Goal: Task Accomplishment & Management: Manage account settings

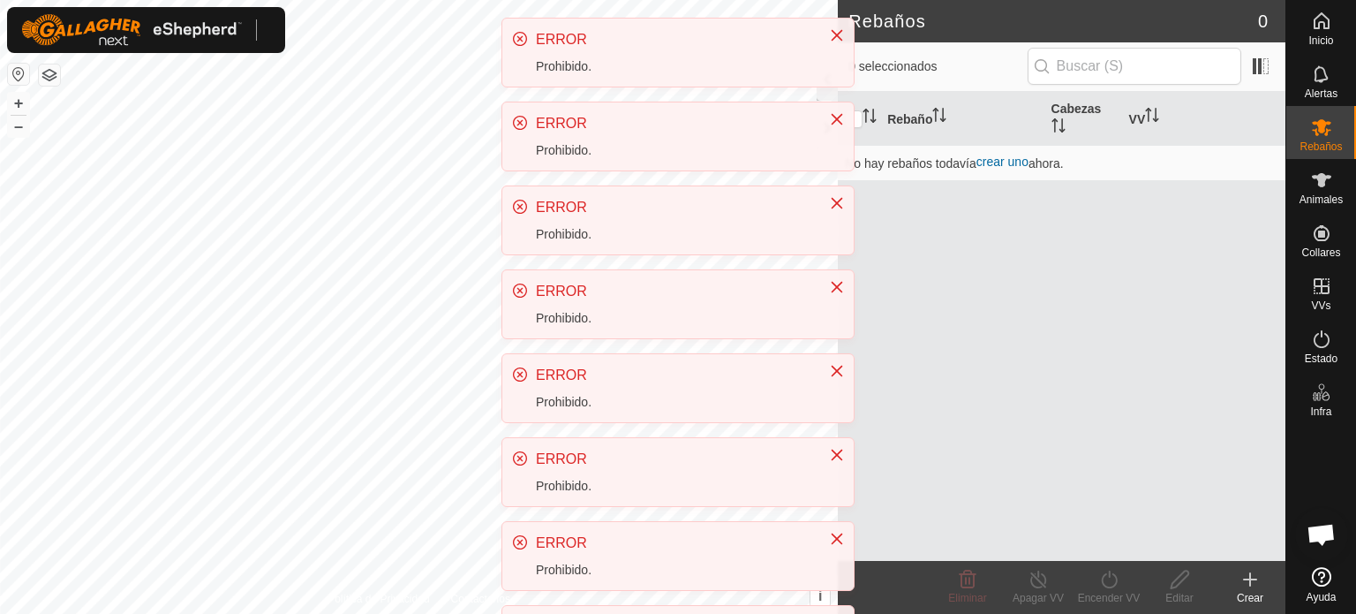
scroll to position [332, 0]
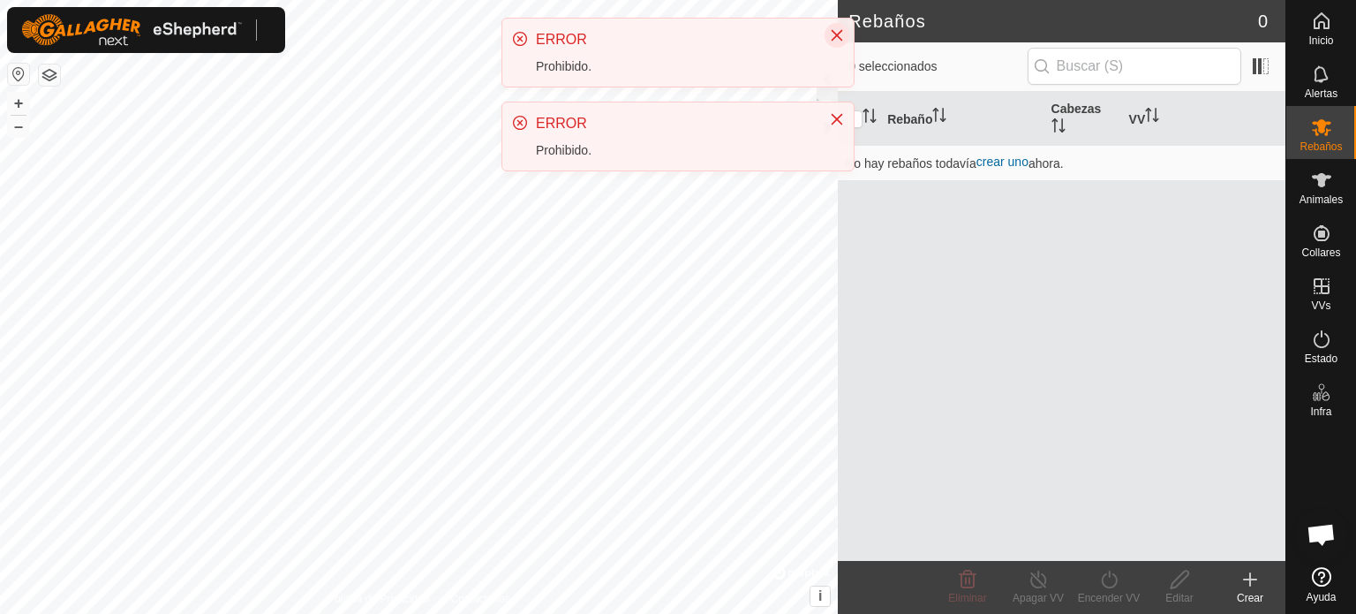
click at [834, 36] on icon "Cerca" at bounding box center [837, 35] width 14 height 14
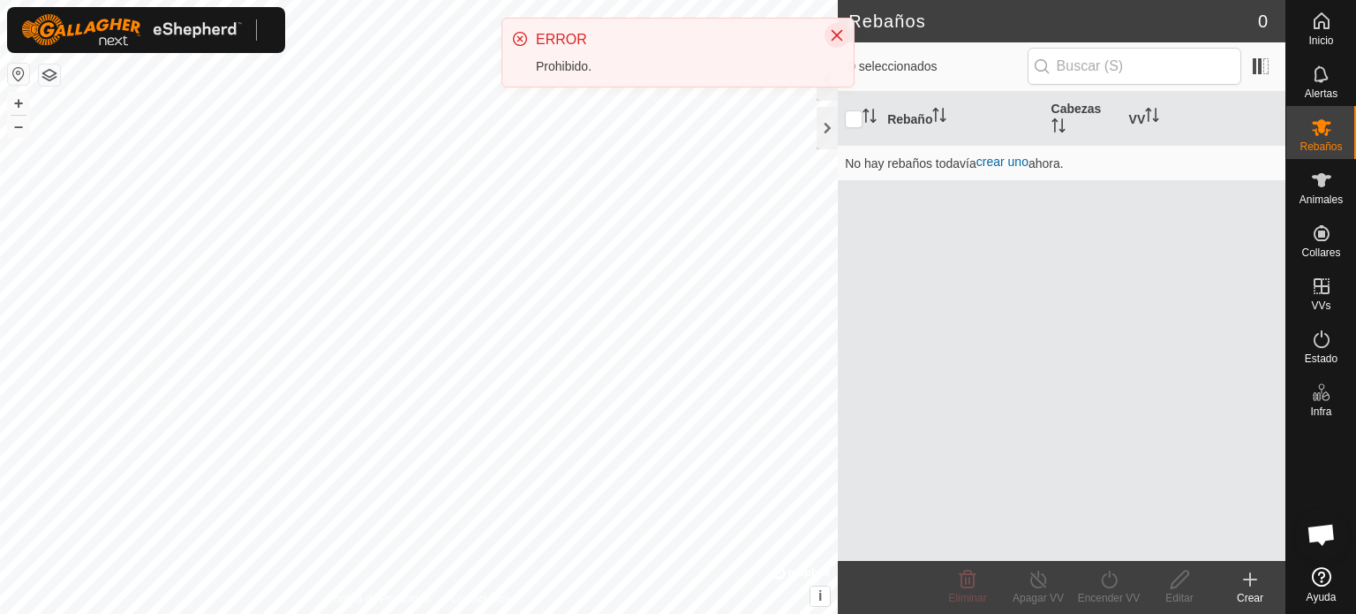
click at [835, 35] on icon "Cerca" at bounding box center [837, 35] width 11 height 11
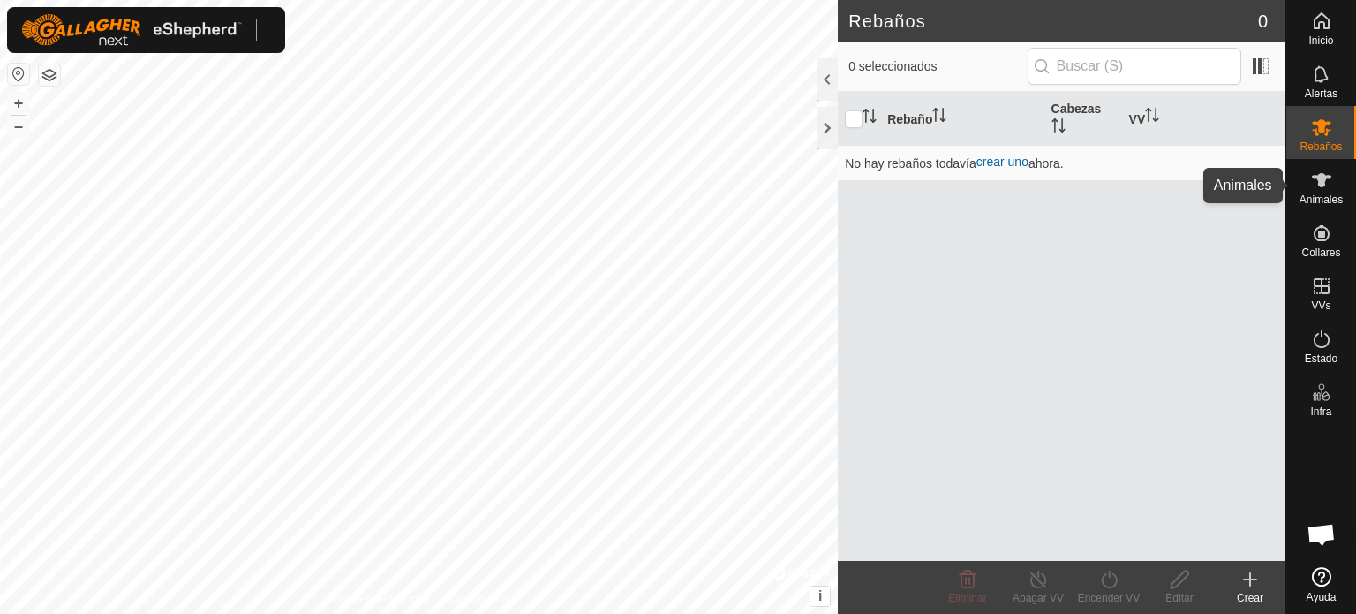
click at [1317, 182] on icon at bounding box center [1321, 180] width 19 height 14
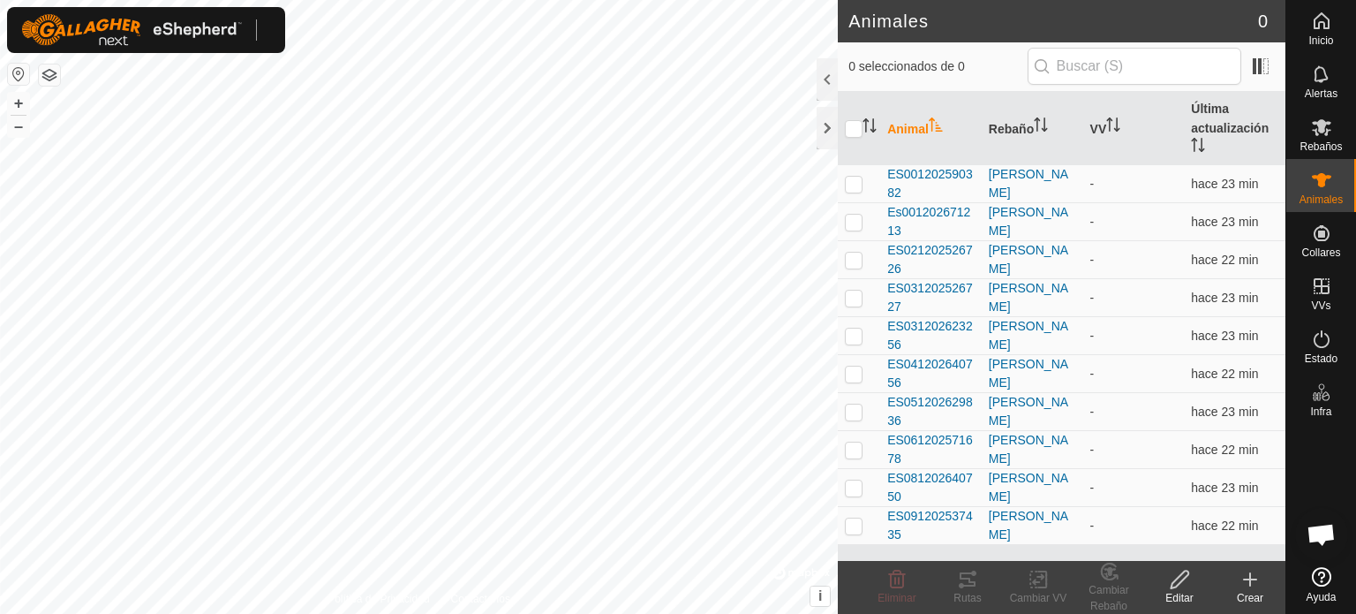
click at [426, 0] on html "Inicio Alertas Rebaños Animales Collares VVs Estado Infra Ayuda Animales 0 0 se…" at bounding box center [678, 307] width 1356 height 614
click at [858, 135] on input "checkbox" at bounding box center [854, 129] width 18 height 18
checkbox input "true"
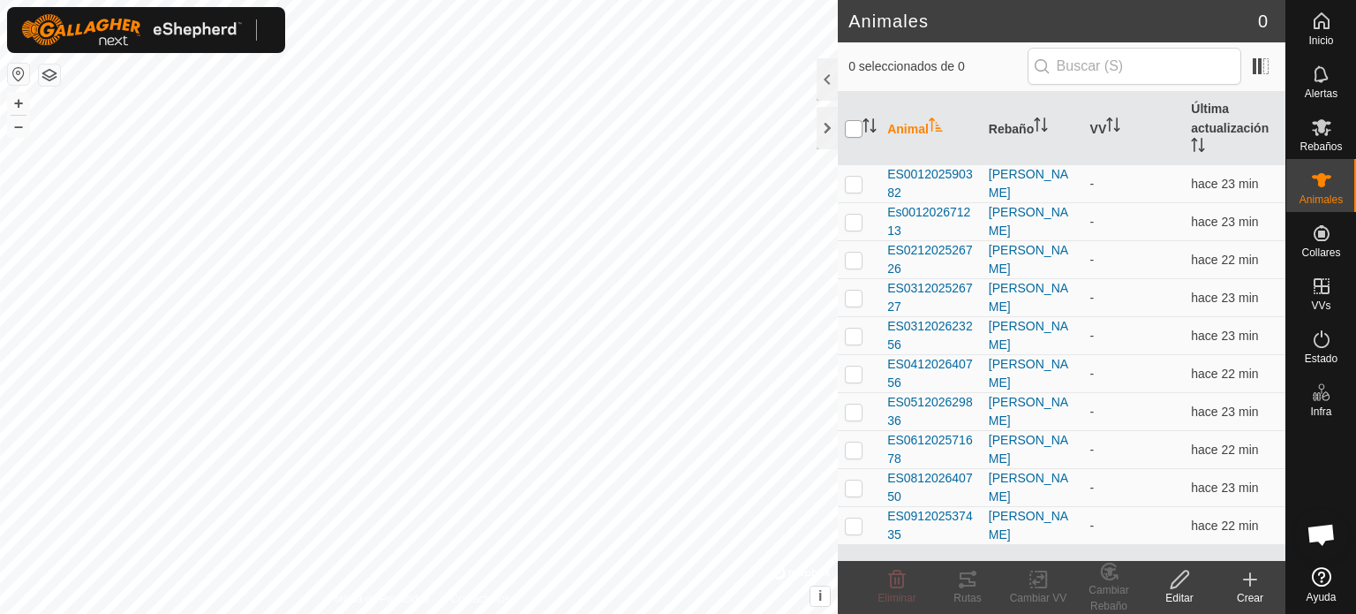
checkbox input "true"
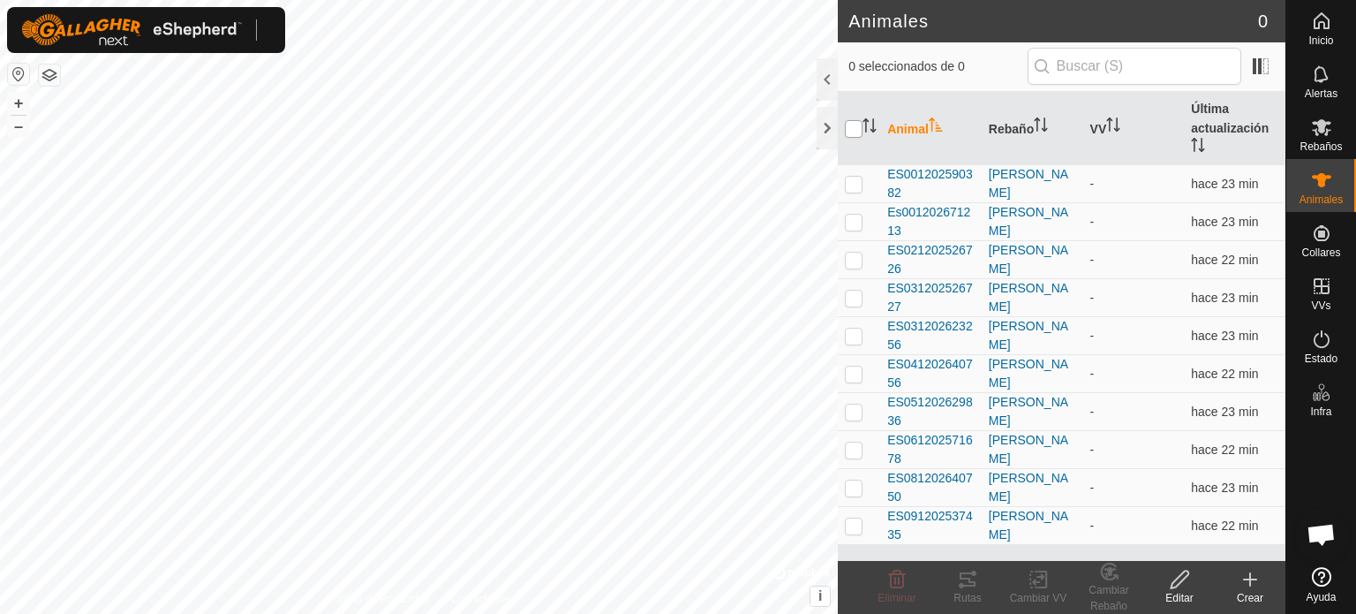
checkbox input "true"
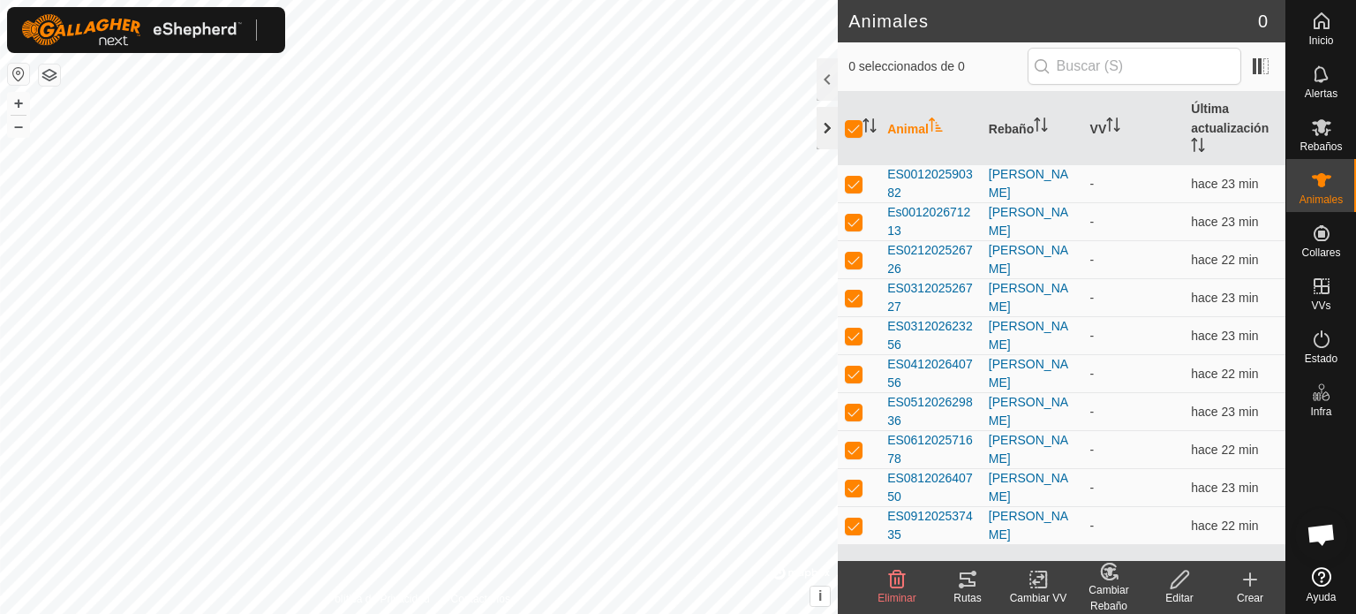
click at [828, 124] on div at bounding box center [827, 128] width 21 height 42
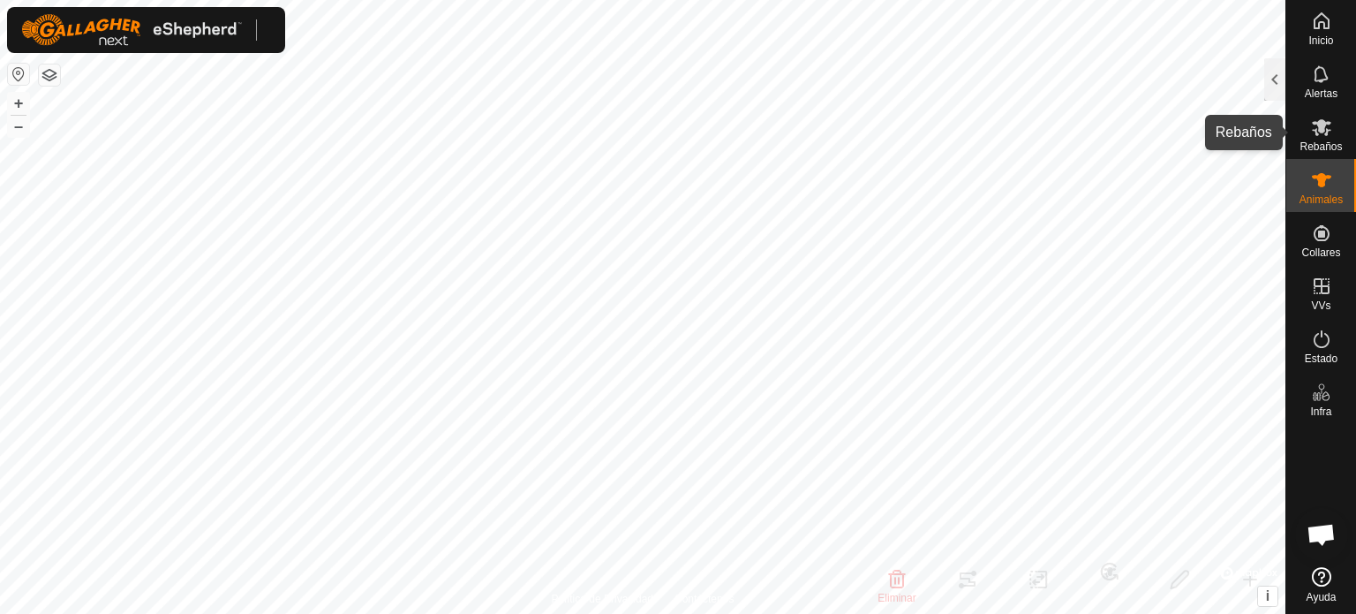
click at [1315, 125] on icon at bounding box center [1321, 127] width 21 height 21
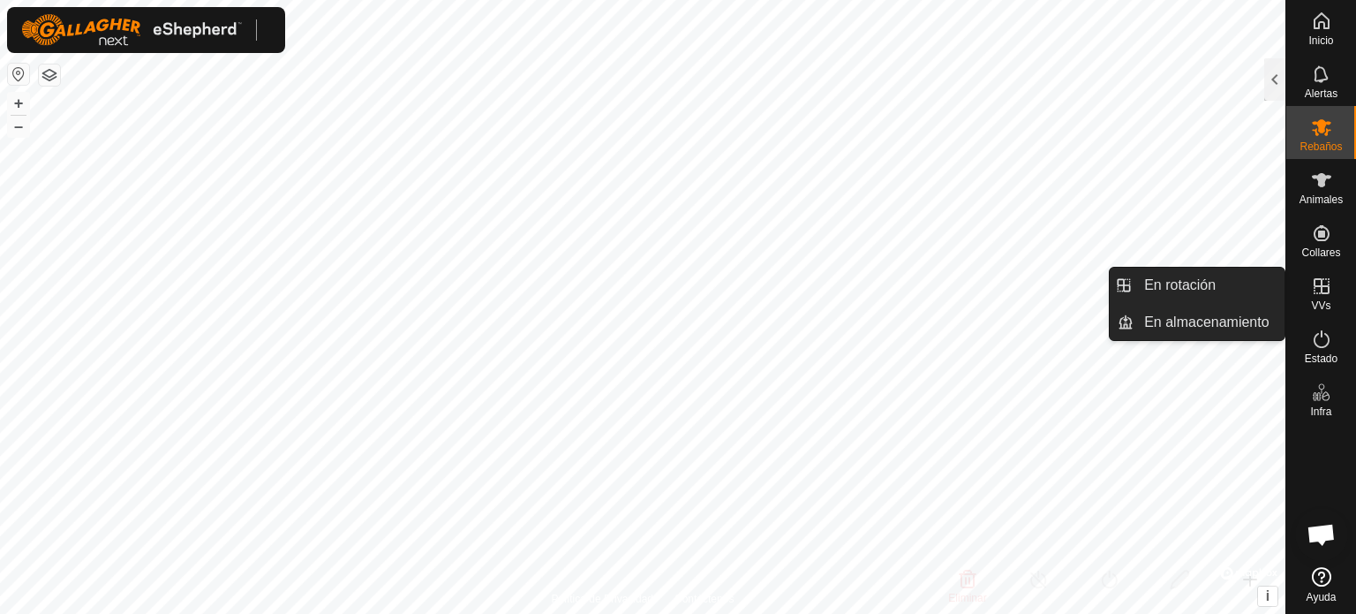
click at [1321, 306] on font "VVs" at bounding box center [1320, 305] width 19 height 12
click at [1185, 288] on link "En rotación" at bounding box center [1209, 285] width 151 height 35
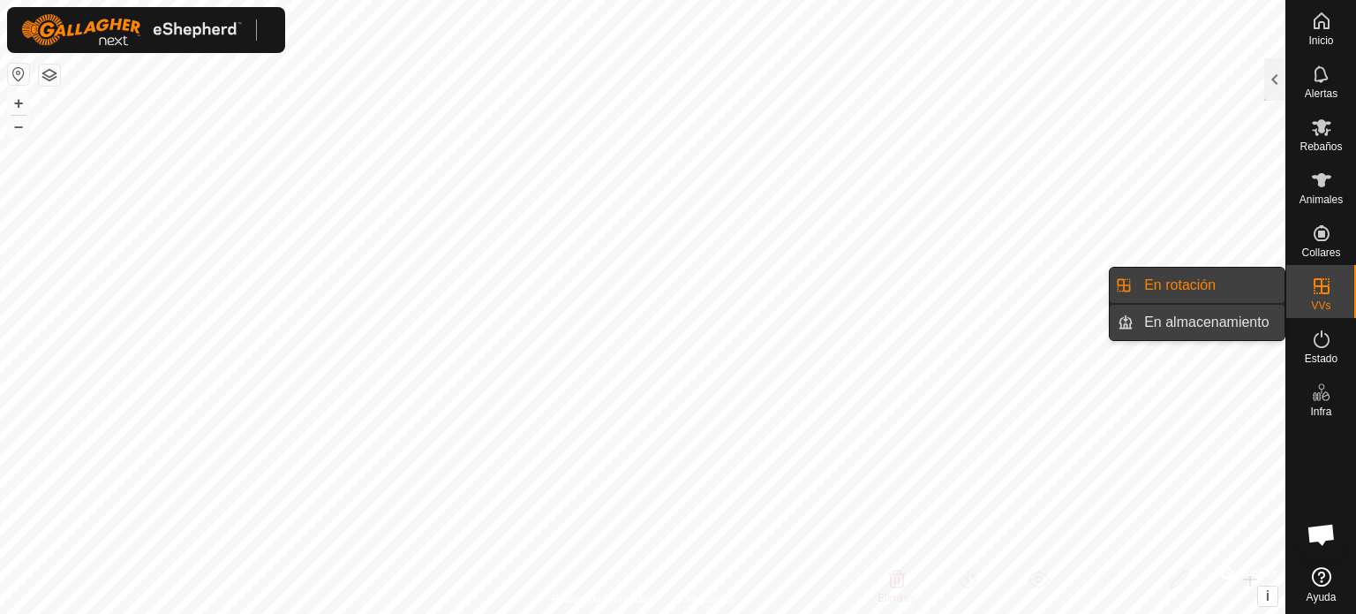
click at [1173, 317] on link "En almacenamiento" at bounding box center [1209, 322] width 151 height 35
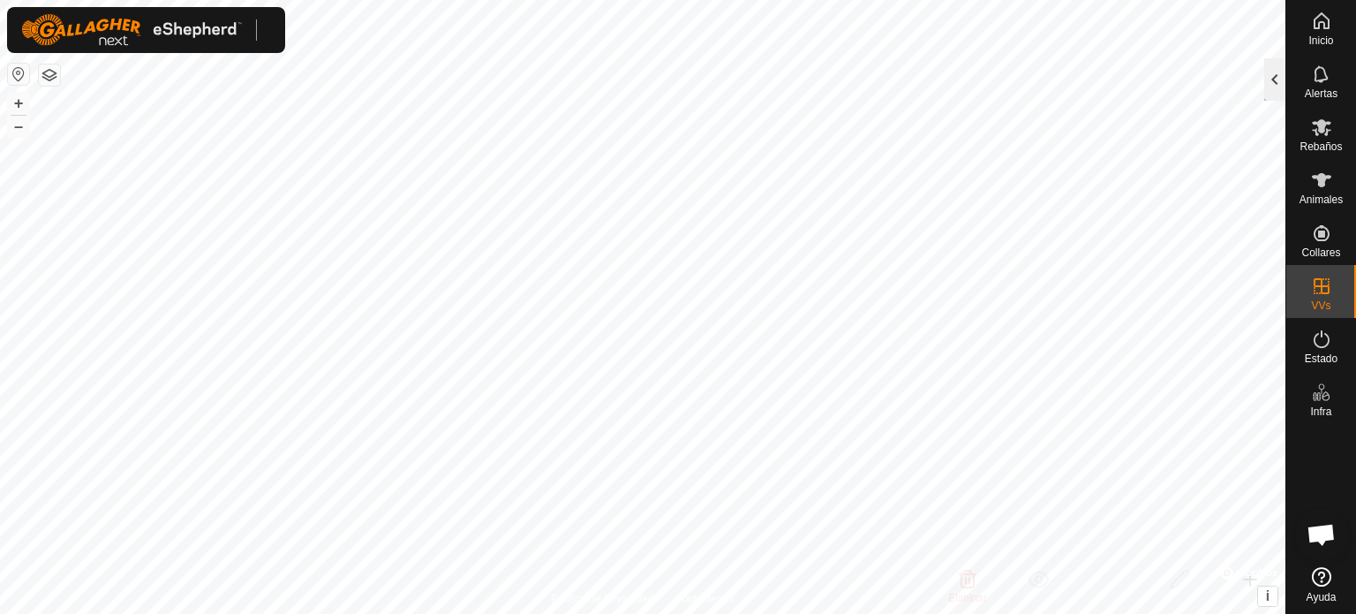
click at [1272, 78] on div at bounding box center [1274, 79] width 21 height 42
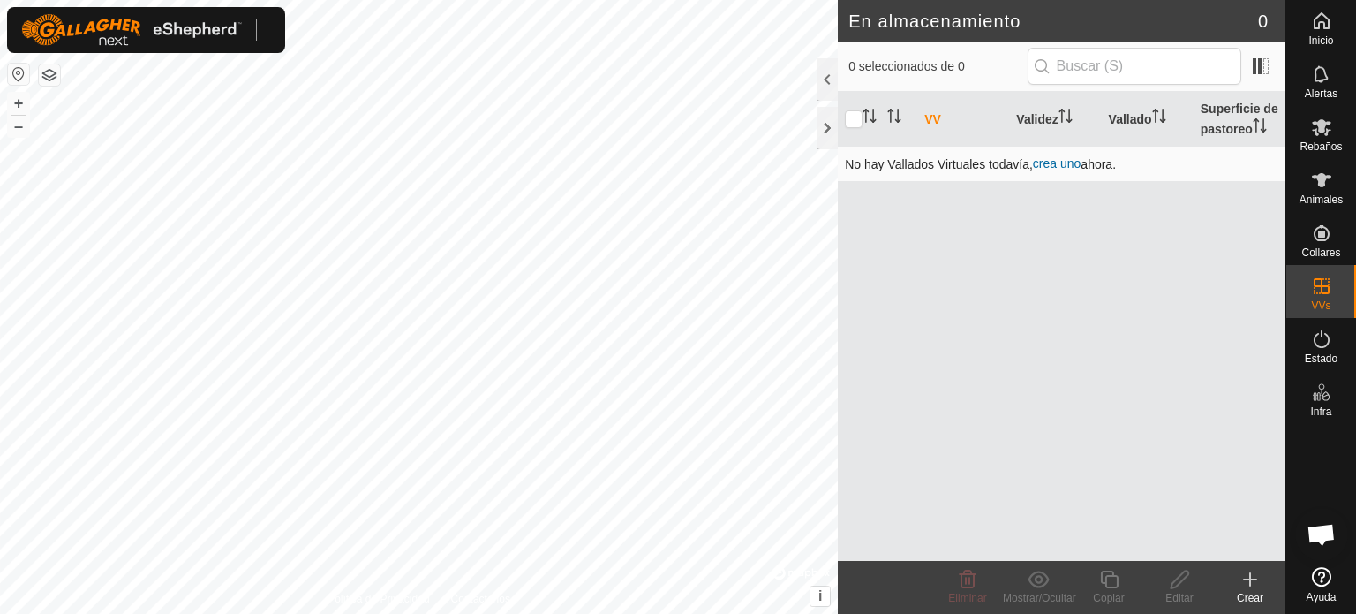
click at [1056, 162] on font "crea uno" at bounding box center [1057, 163] width 48 height 14
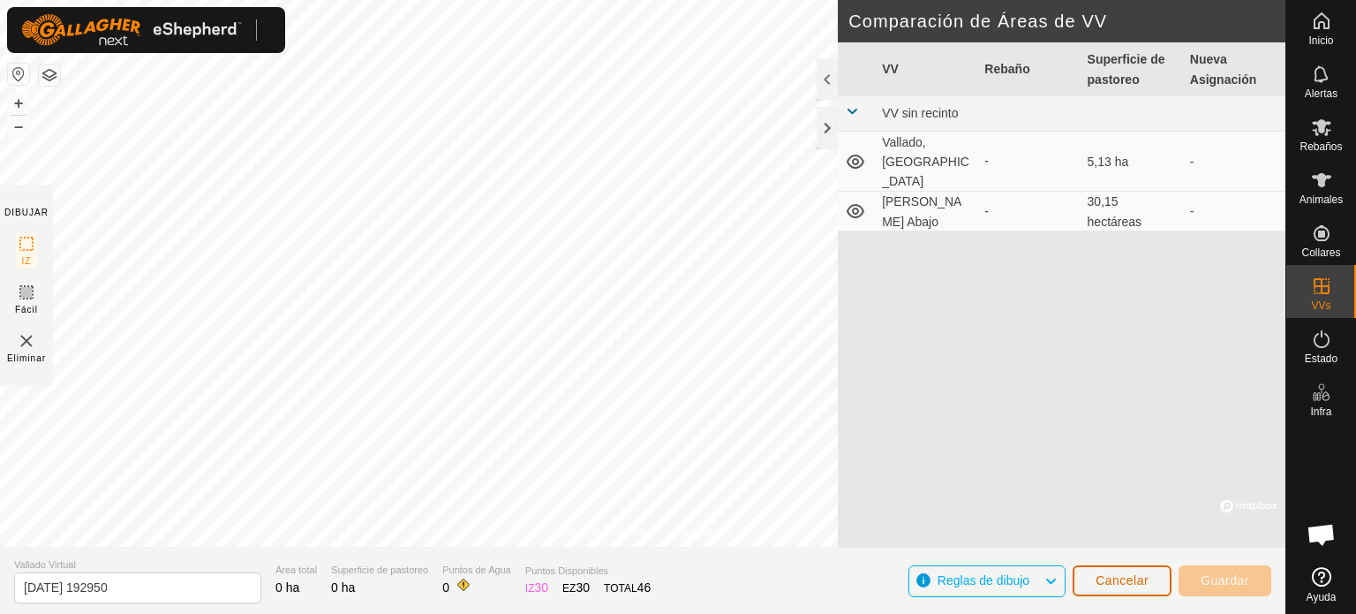
click at [1139, 578] on font "Cancelar" at bounding box center [1122, 580] width 53 height 14
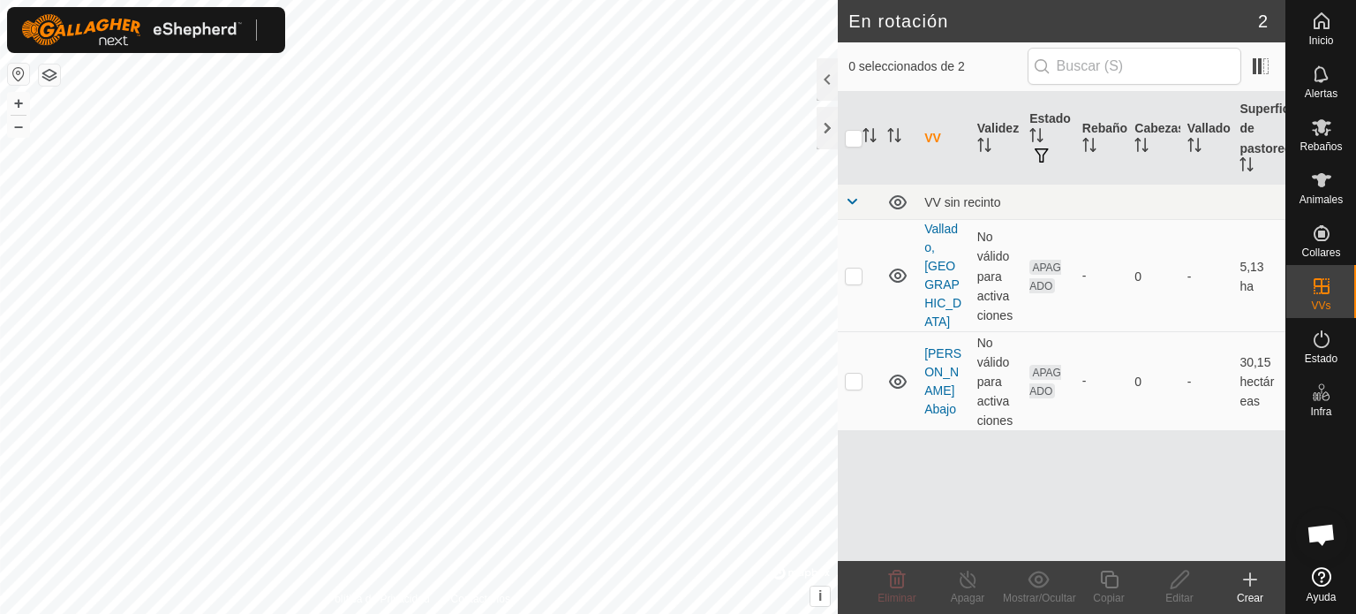
checkbox input "true"
click at [934, 381] on font "[PERSON_NAME] Abajo" at bounding box center [943, 381] width 37 height 70
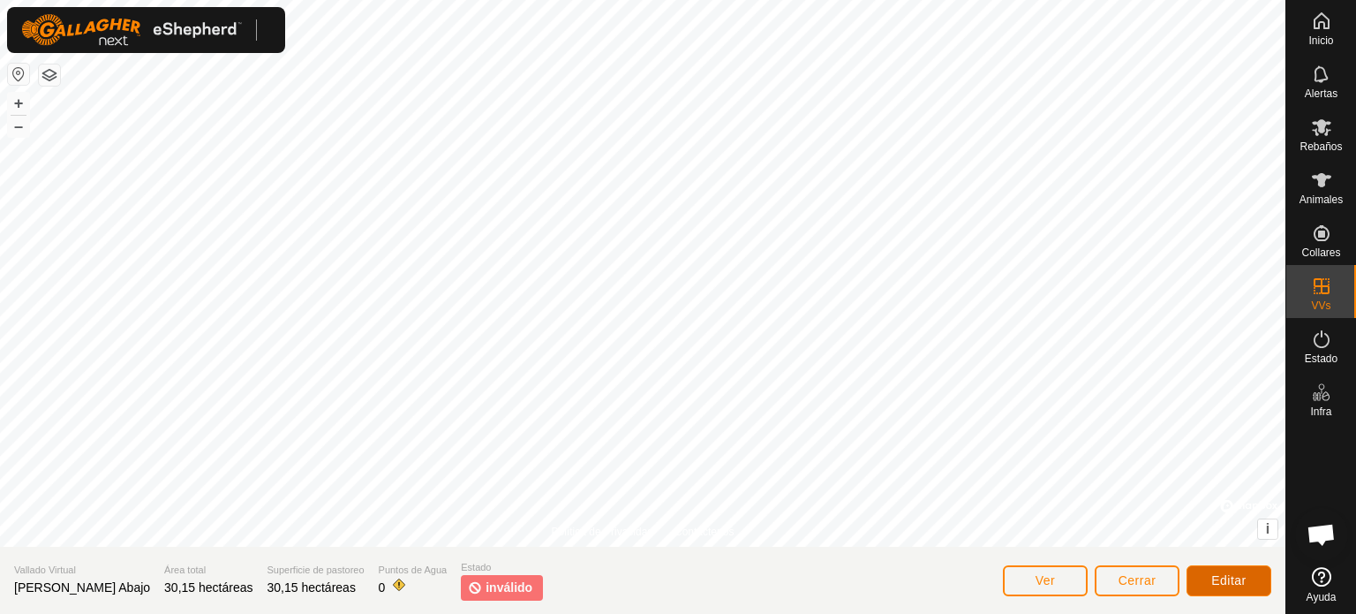
click at [1223, 576] on font "Editar" at bounding box center [1229, 580] width 35 height 14
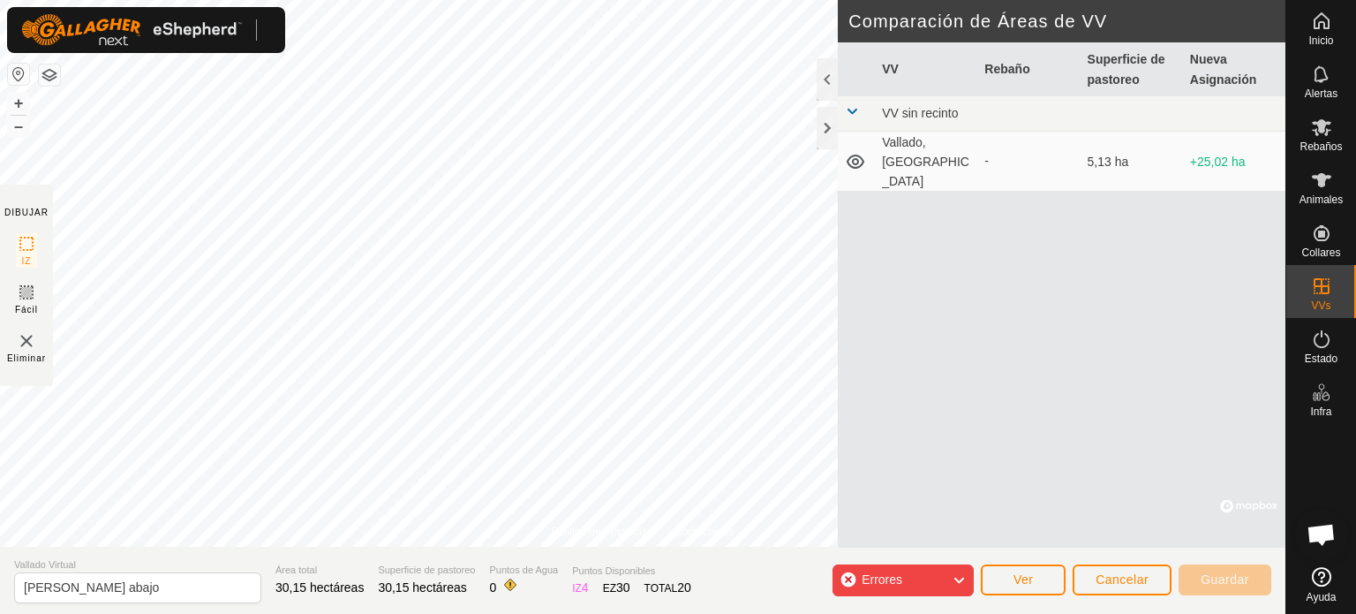
click at [911, 585] on span "Errores" at bounding box center [889, 580] width 55 height 23
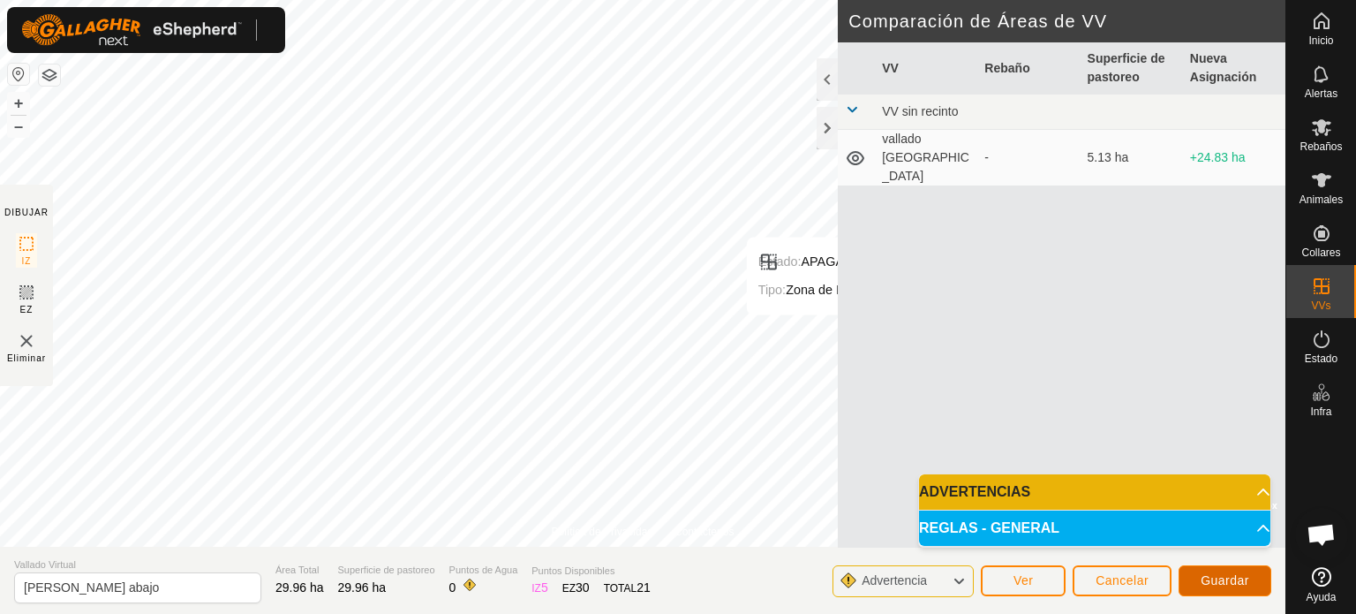
click at [1213, 578] on span "Guardar" at bounding box center [1225, 580] width 49 height 14
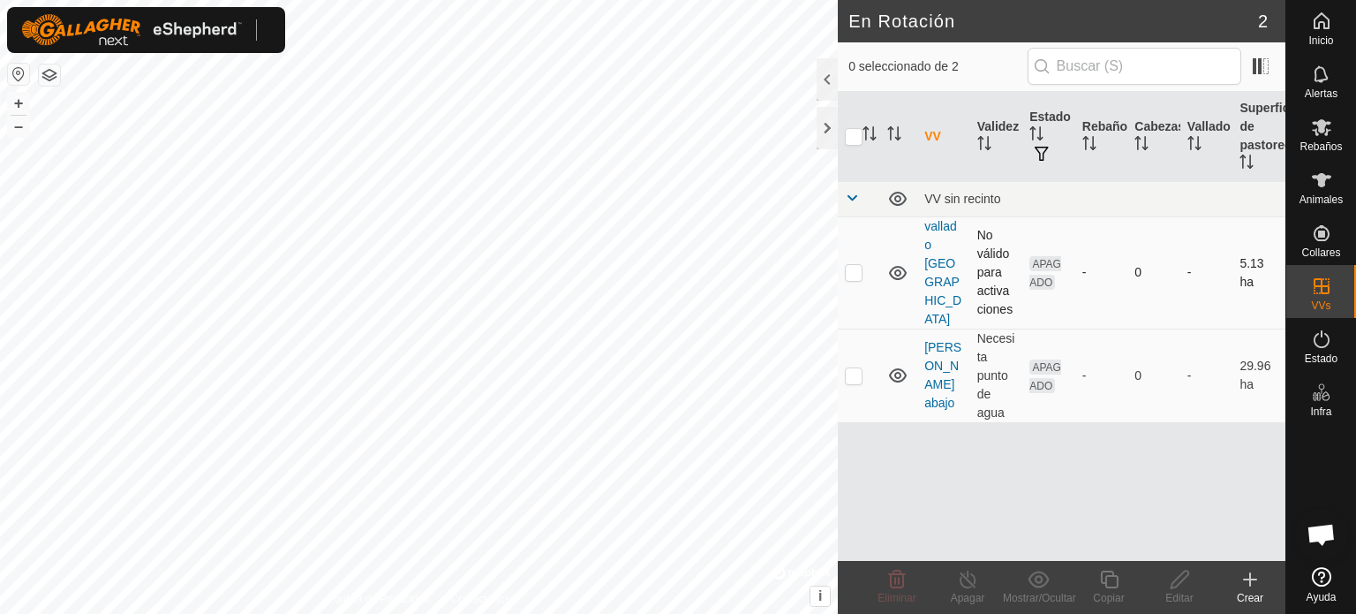
click at [853, 267] on p-checkbox at bounding box center [854, 272] width 18 height 14
checkbox input "true"
click at [1176, 580] on icon at bounding box center [1180, 579] width 22 height 21
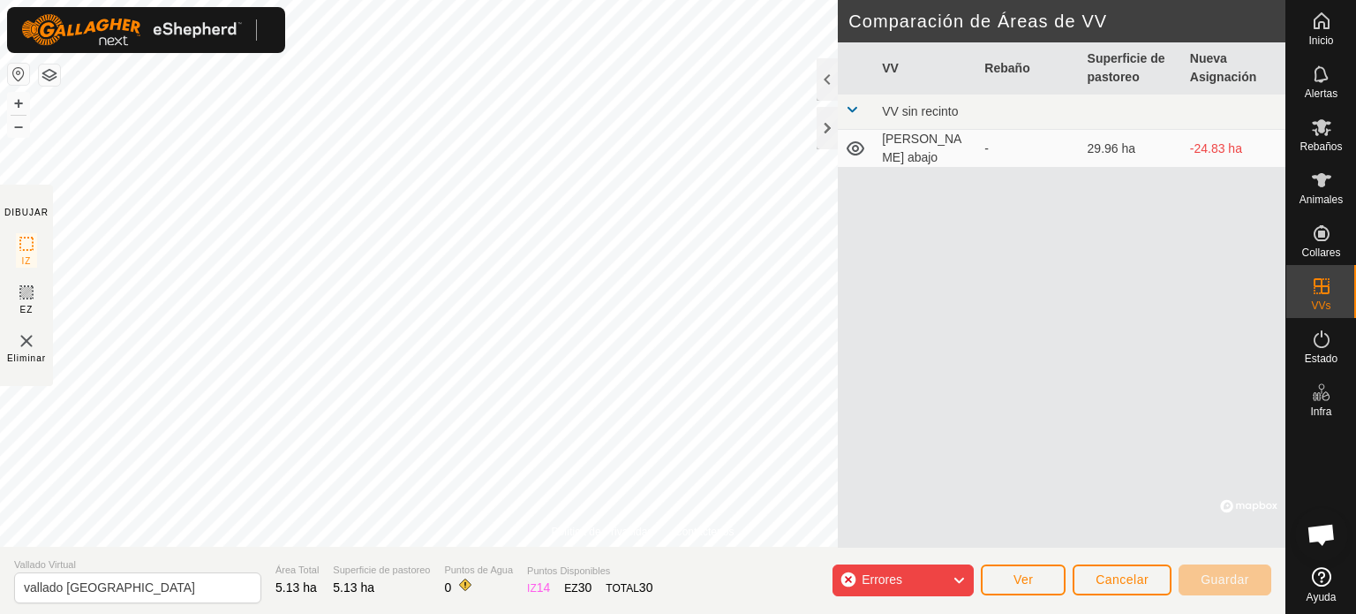
click at [930, 569] on div "Errores" at bounding box center [903, 580] width 141 height 32
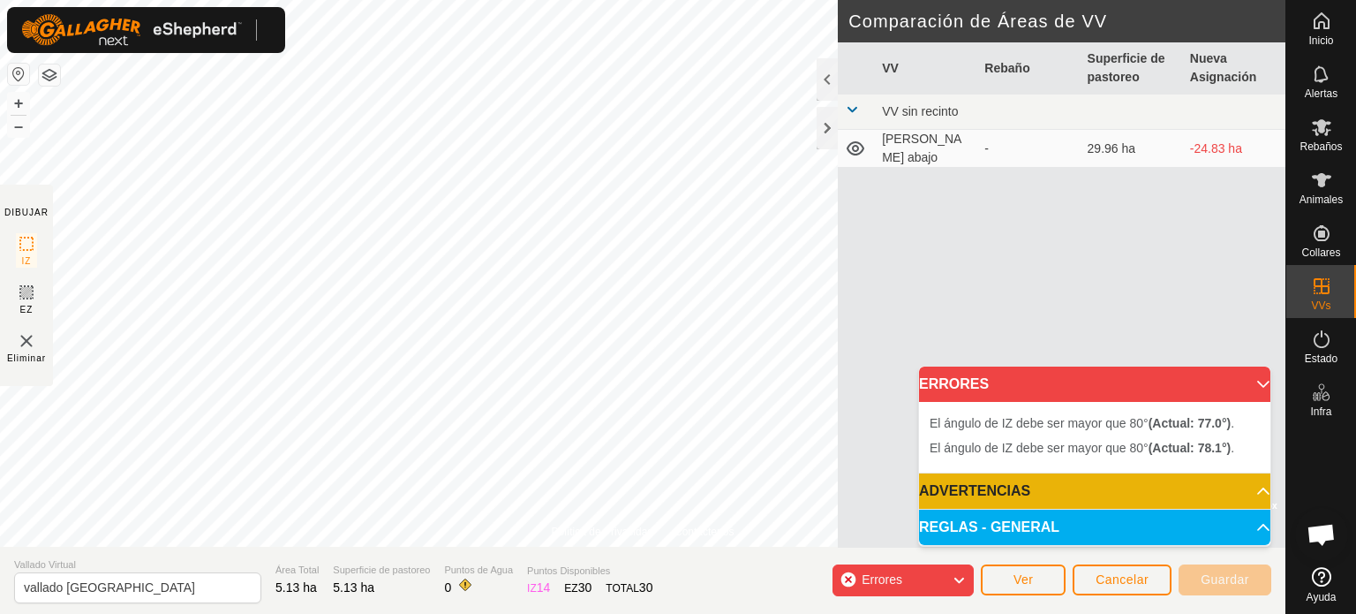
click at [420, 0] on html "Inicio Alertas Rebaños Animales Collares VVs Estado Infra Ayuda Política de Pri…" at bounding box center [678, 307] width 1356 height 614
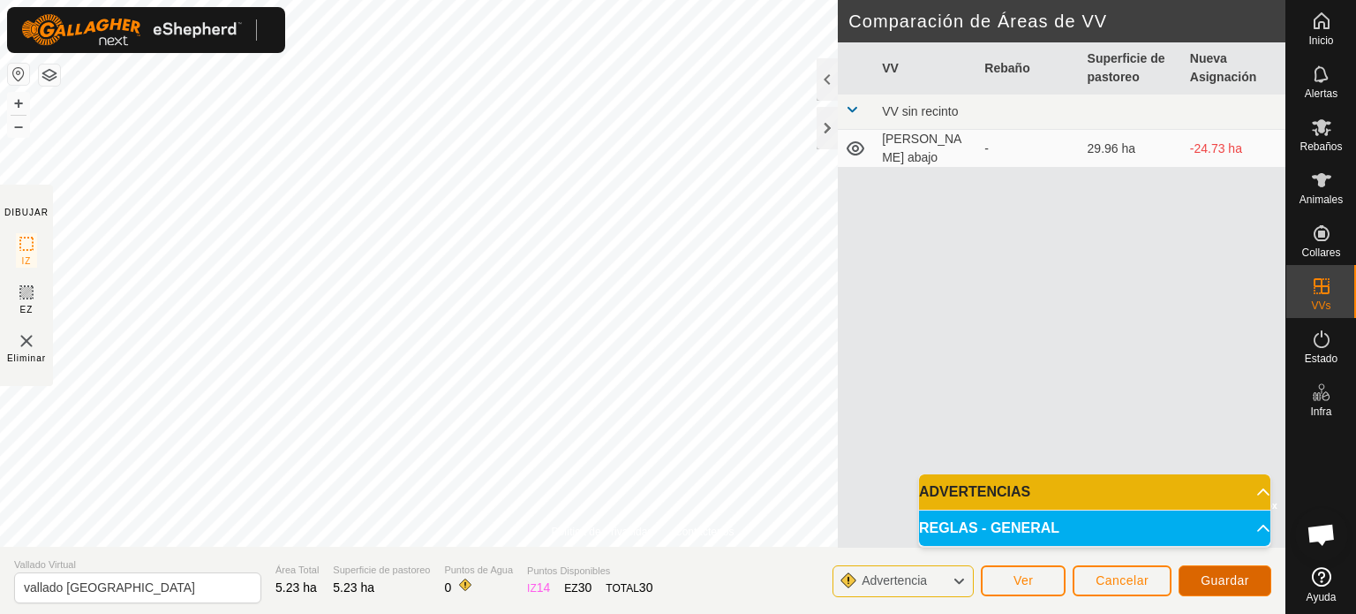
click at [1223, 574] on span "Guardar" at bounding box center [1225, 580] width 49 height 14
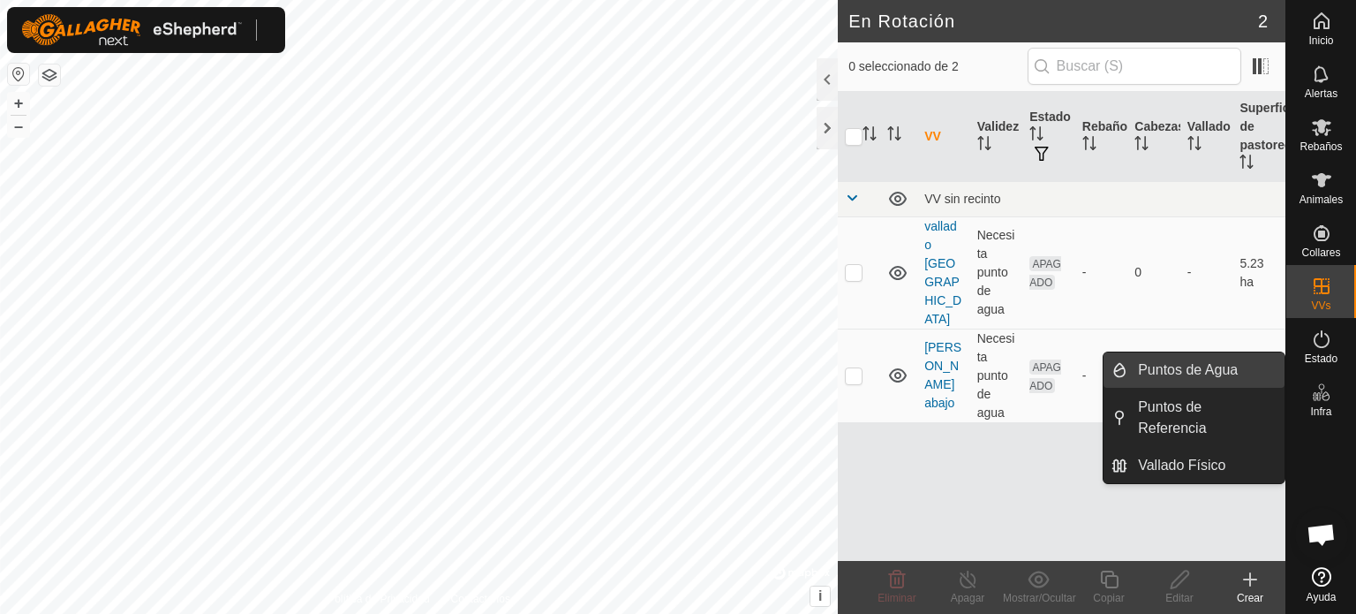
click at [1208, 371] on link "Puntos de Agua" at bounding box center [1206, 369] width 157 height 35
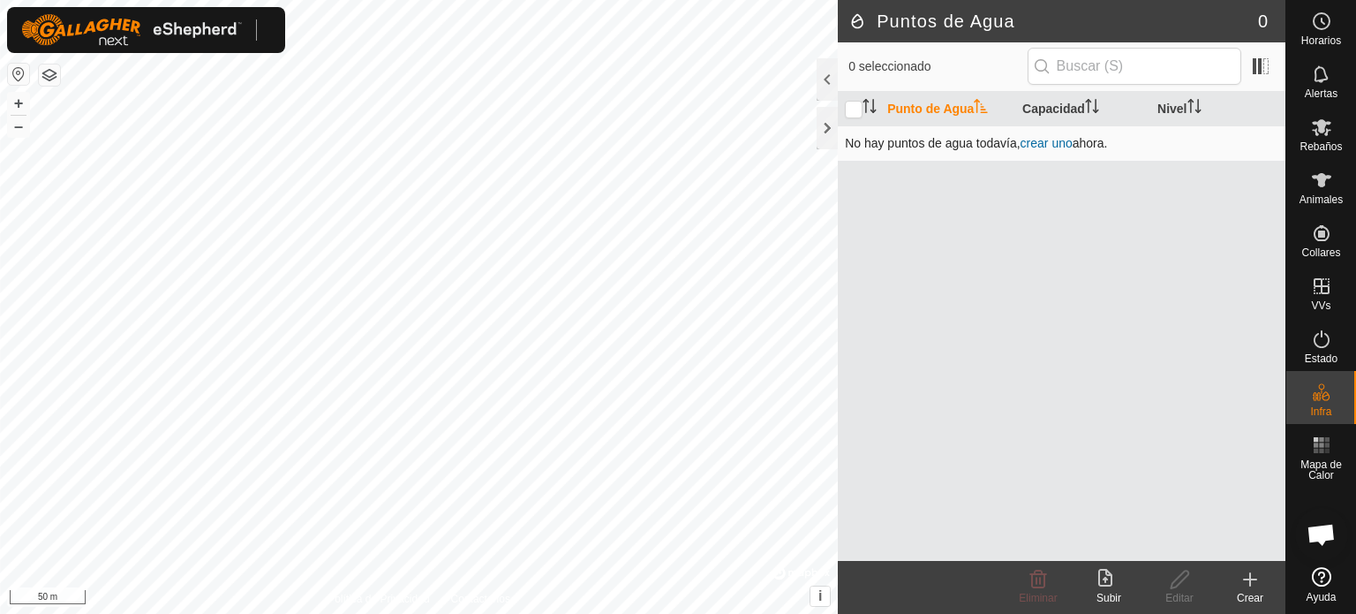
click at [1043, 140] on link "crear uno" at bounding box center [1047, 143] width 52 height 14
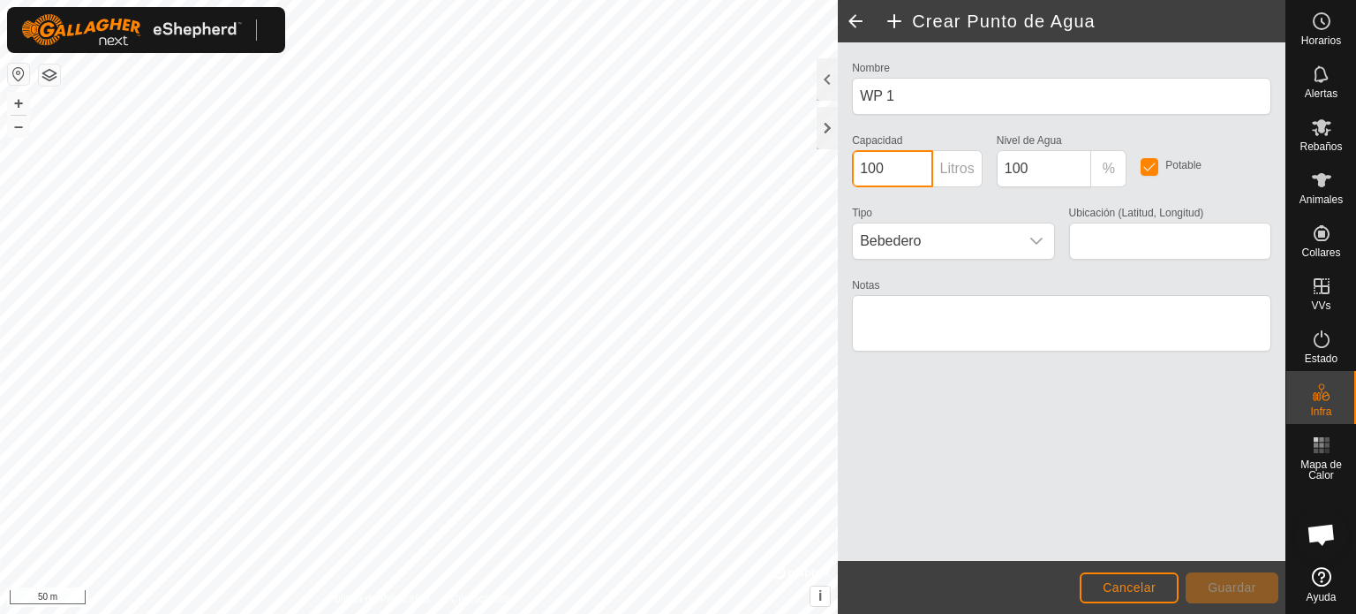
click at [891, 165] on input "100" at bounding box center [892, 168] width 80 height 37
type input "10000"
type input "41.056810, -3.580451"
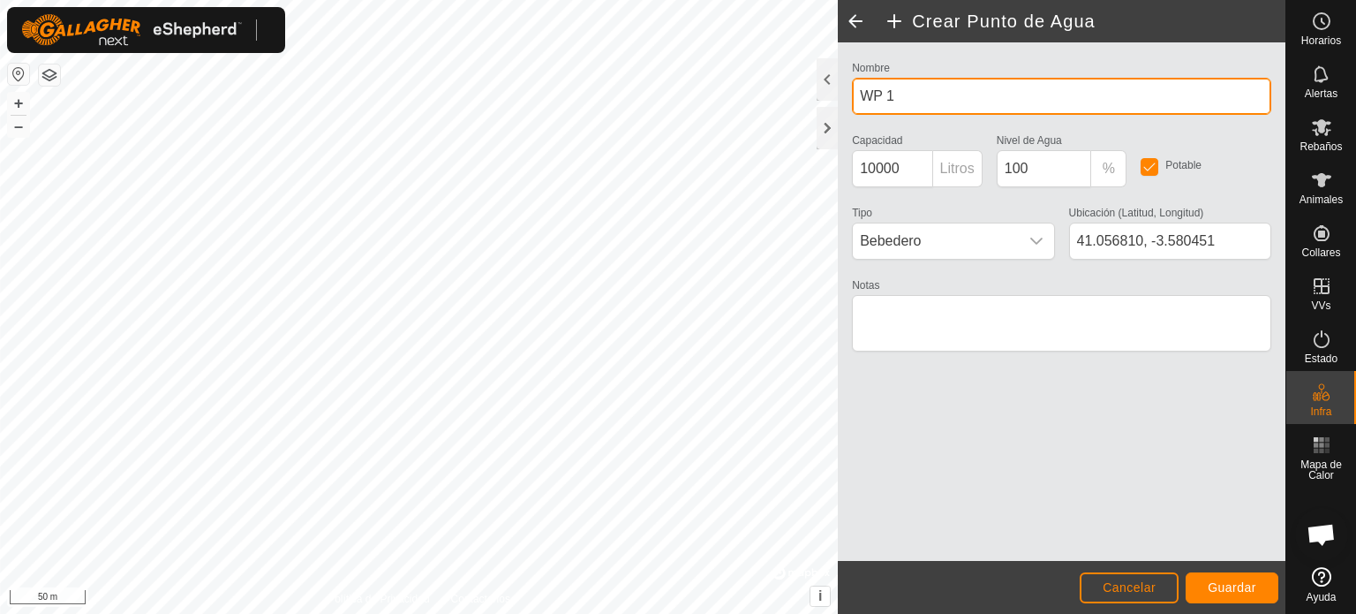
click at [902, 92] on input "WP 1" at bounding box center [1061, 96] width 419 height 37
type input "W"
type input "c"
type input "[GEOGRAPHIC_DATA]"
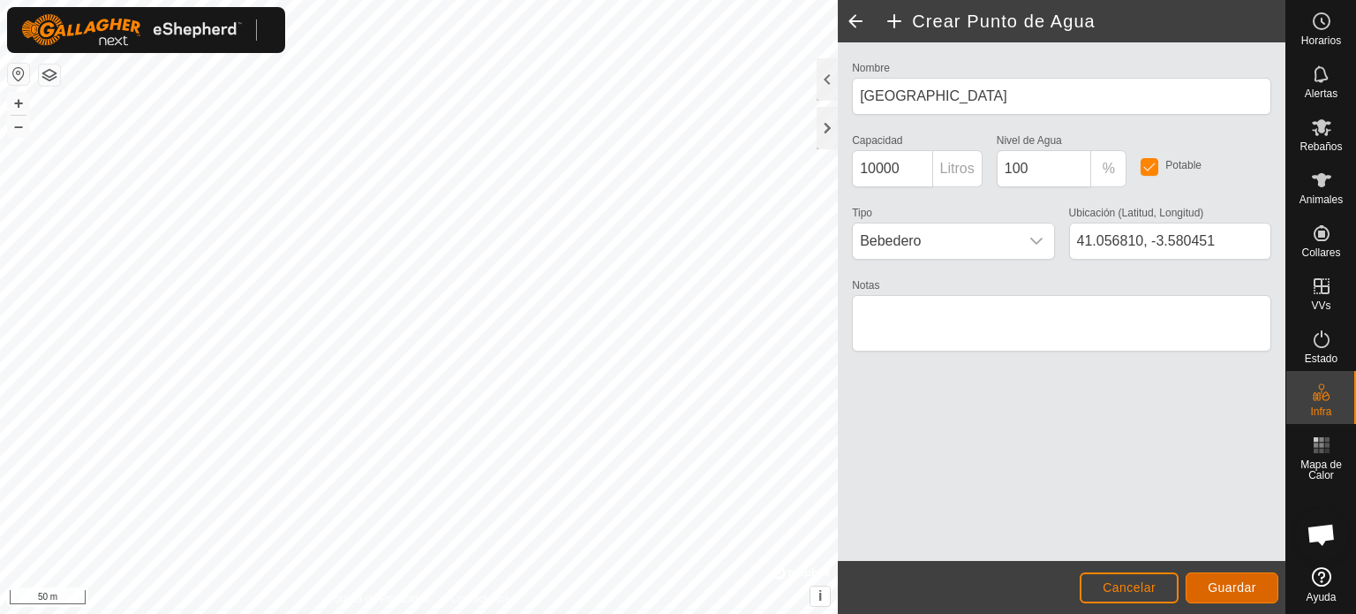
click at [1240, 592] on span "Guardar" at bounding box center [1232, 587] width 49 height 14
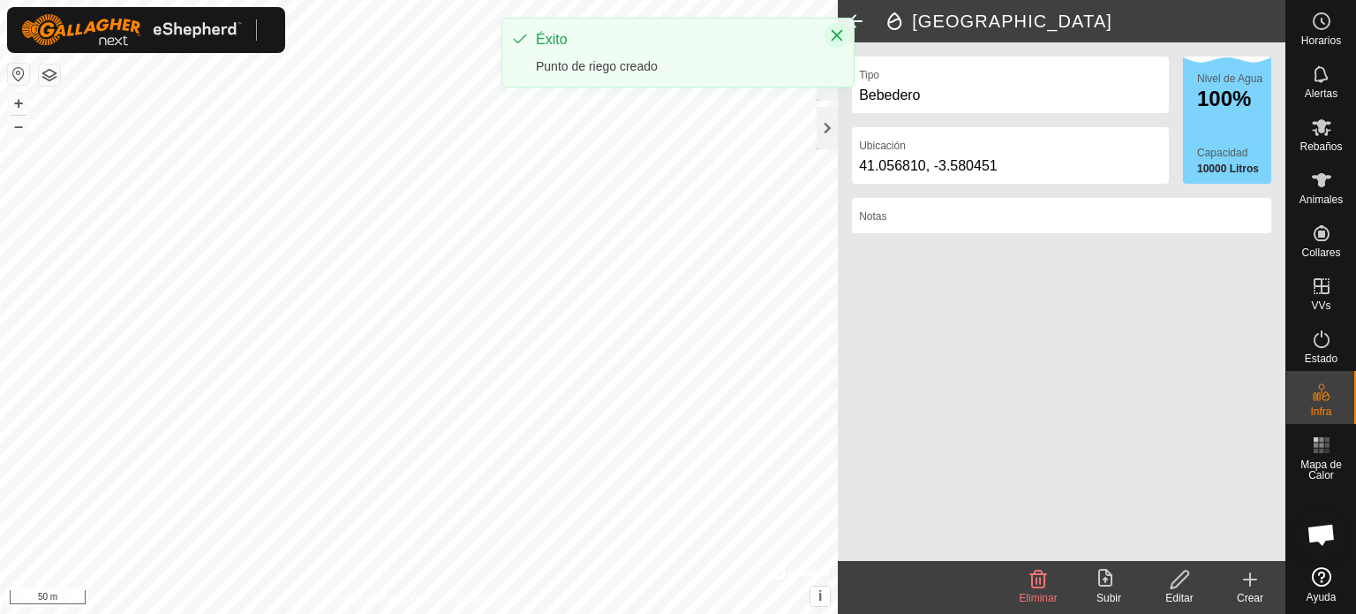
click at [835, 33] on icon "Close" at bounding box center [837, 35] width 11 height 11
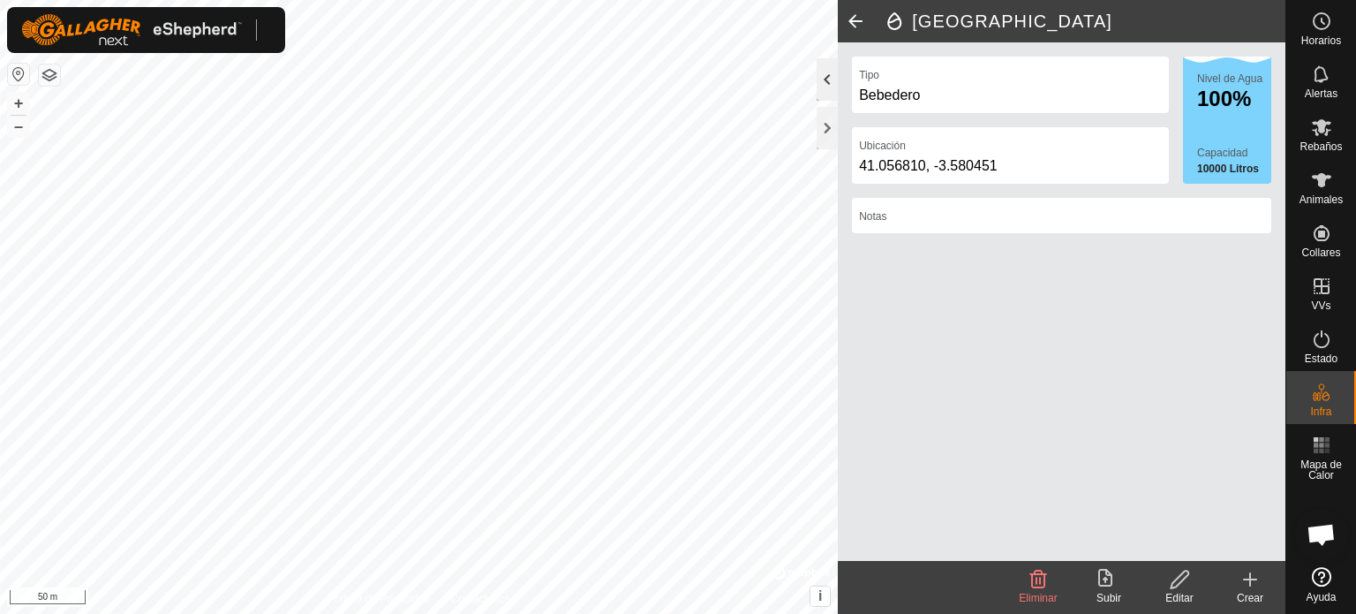
click at [819, 78] on div at bounding box center [827, 79] width 21 height 42
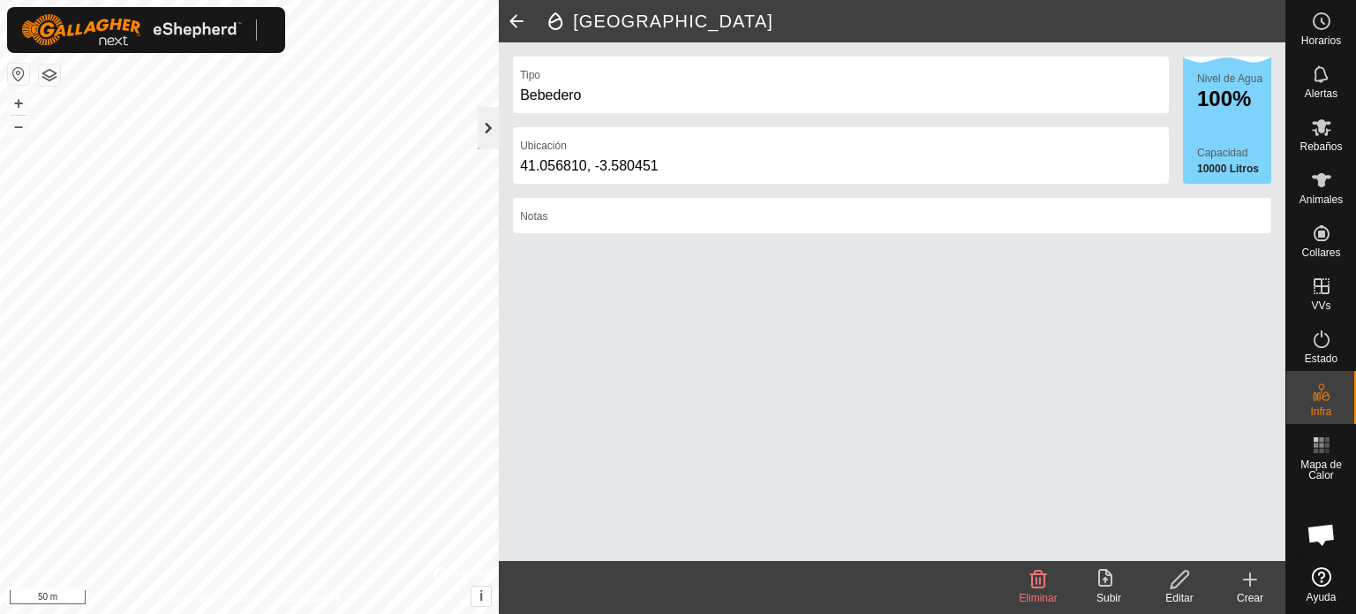
click at [489, 129] on div at bounding box center [488, 128] width 21 height 42
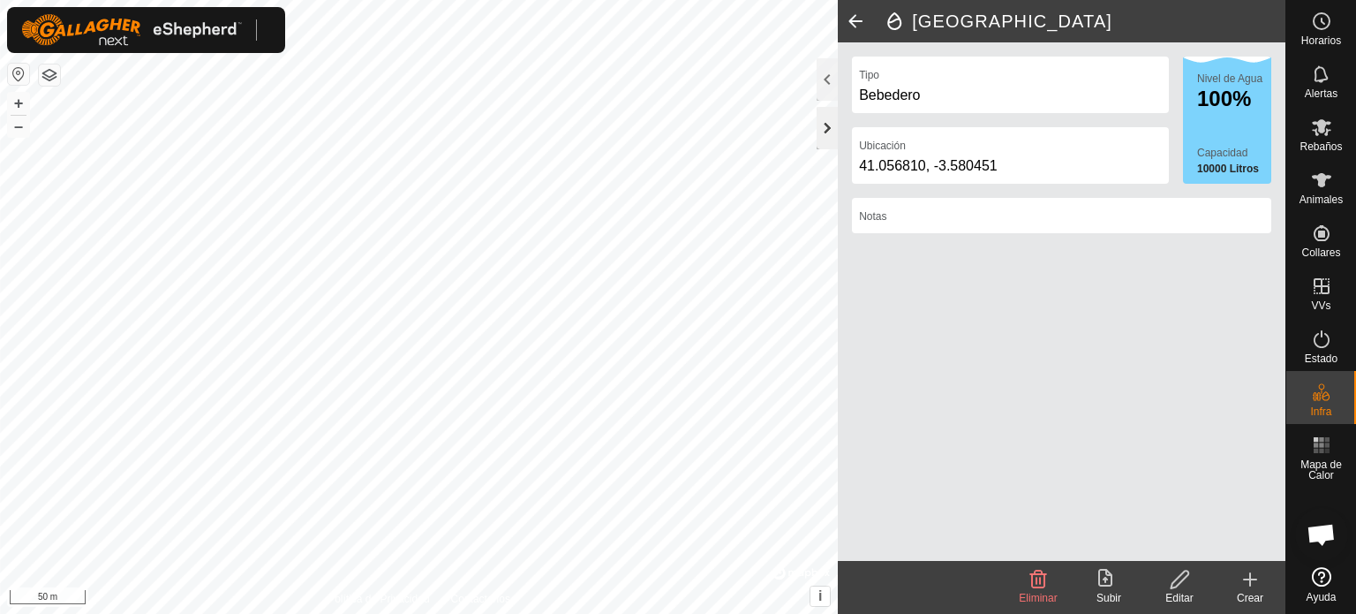
click at [830, 127] on div at bounding box center [827, 128] width 21 height 42
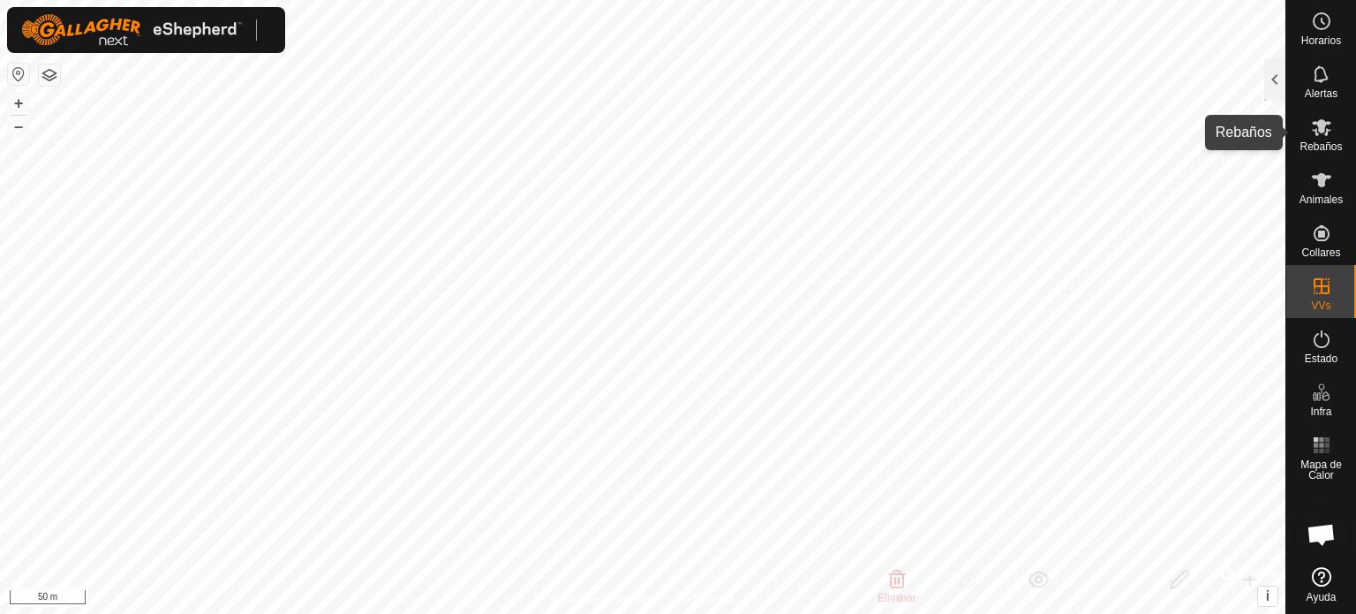
click at [1325, 154] on div "Rebaños" at bounding box center [1322, 132] width 70 height 53
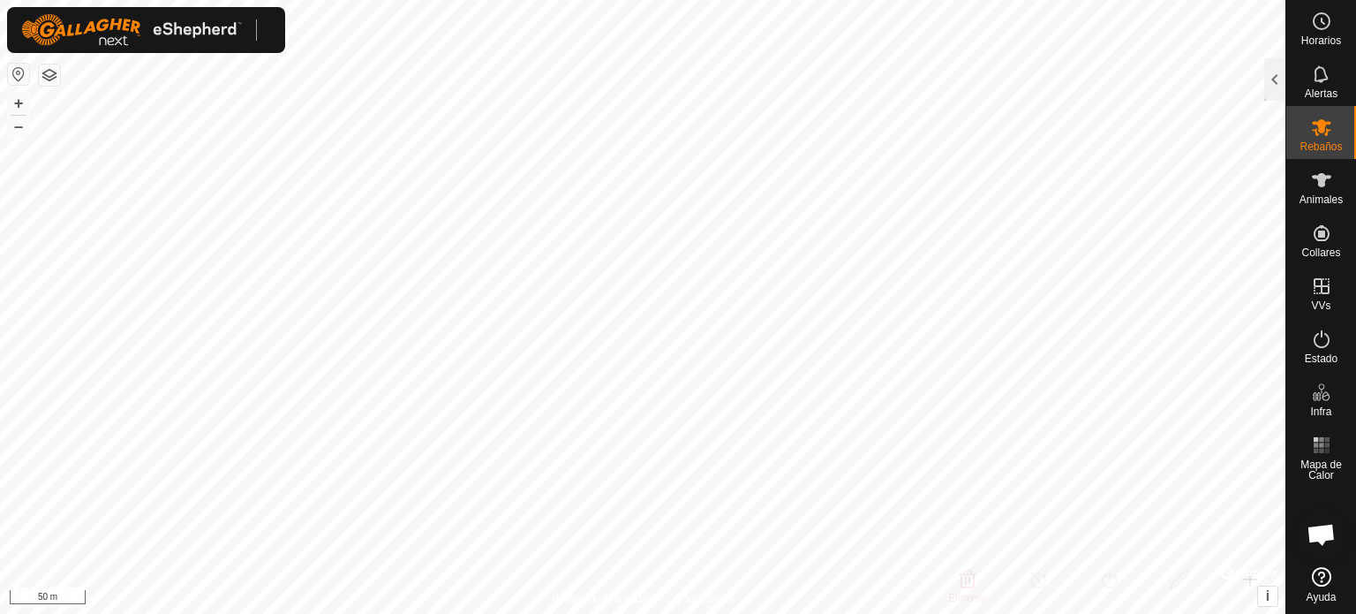
click at [1325, 154] on div "Rebaños" at bounding box center [1322, 132] width 70 height 53
click at [1281, 93] on div at bounding box center [1274, 79] width 21 height 42
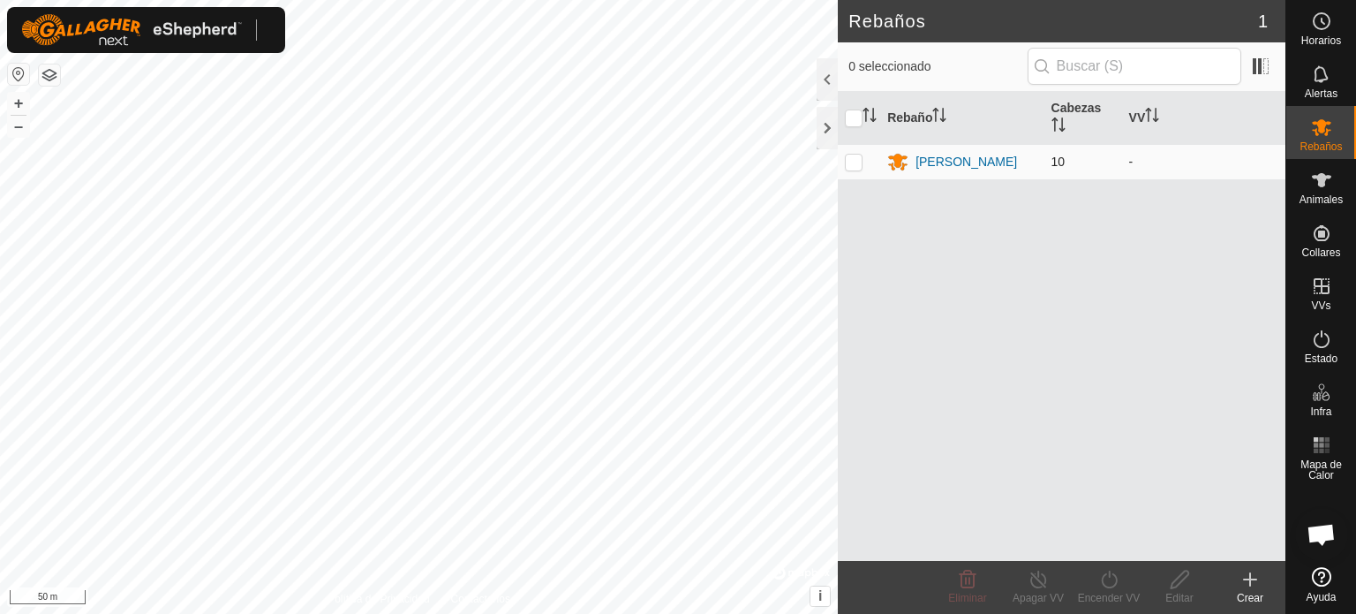
click at [860, 163] on p-checkbox at bounding box center [854, 162] width 18 height 14
checkbox input "true"
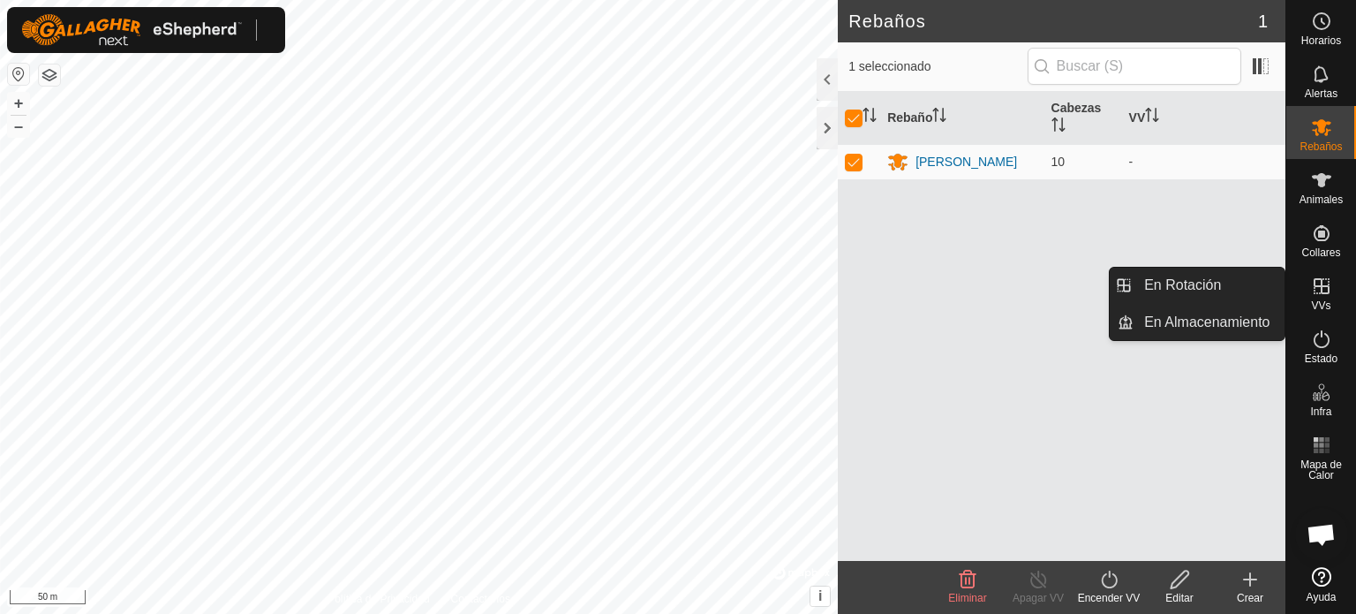
click at [1321, 290] on icon at bounding box center [1322, 286] width 16 height 16
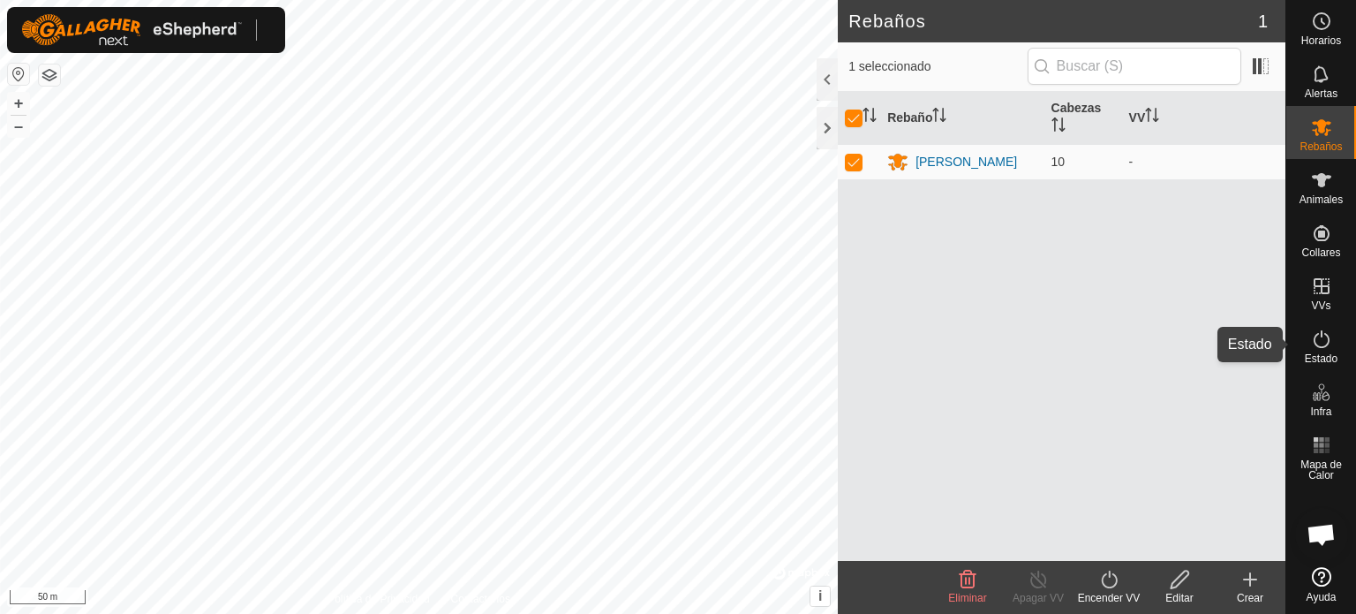
click at [1330, 353] on span "Estado" at bounding box center [1321, 358] width 33 height 11
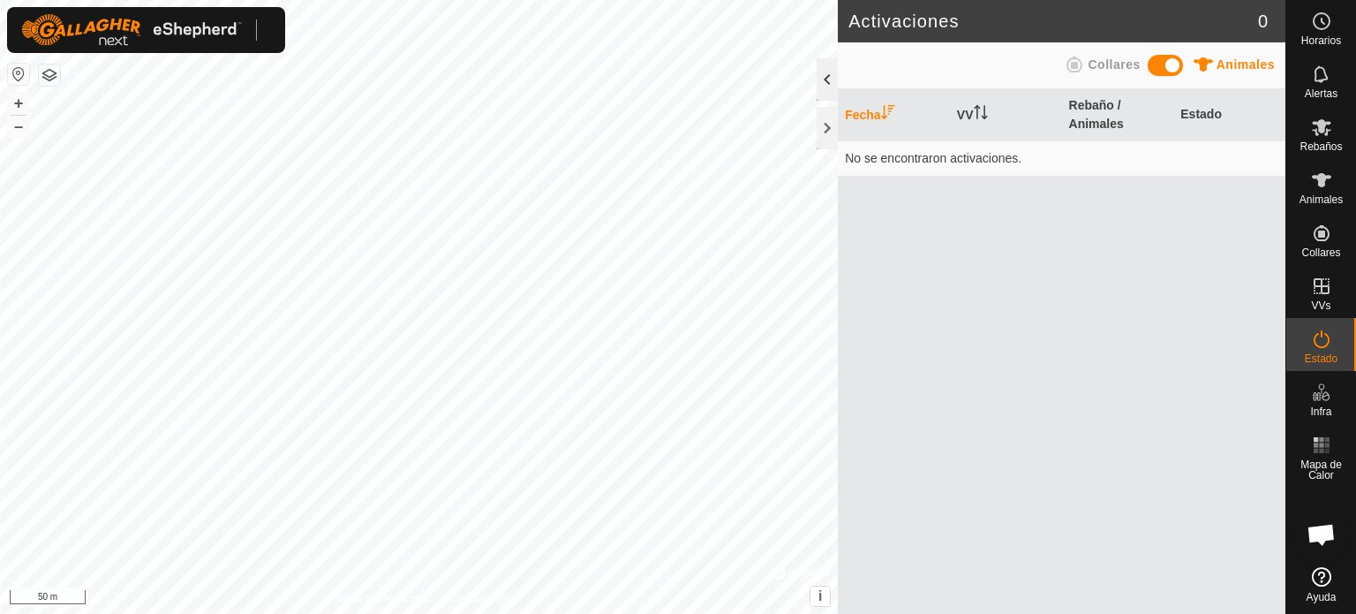
click at [831, 82] on div at bounding box center [827, 79] width 21 height 42
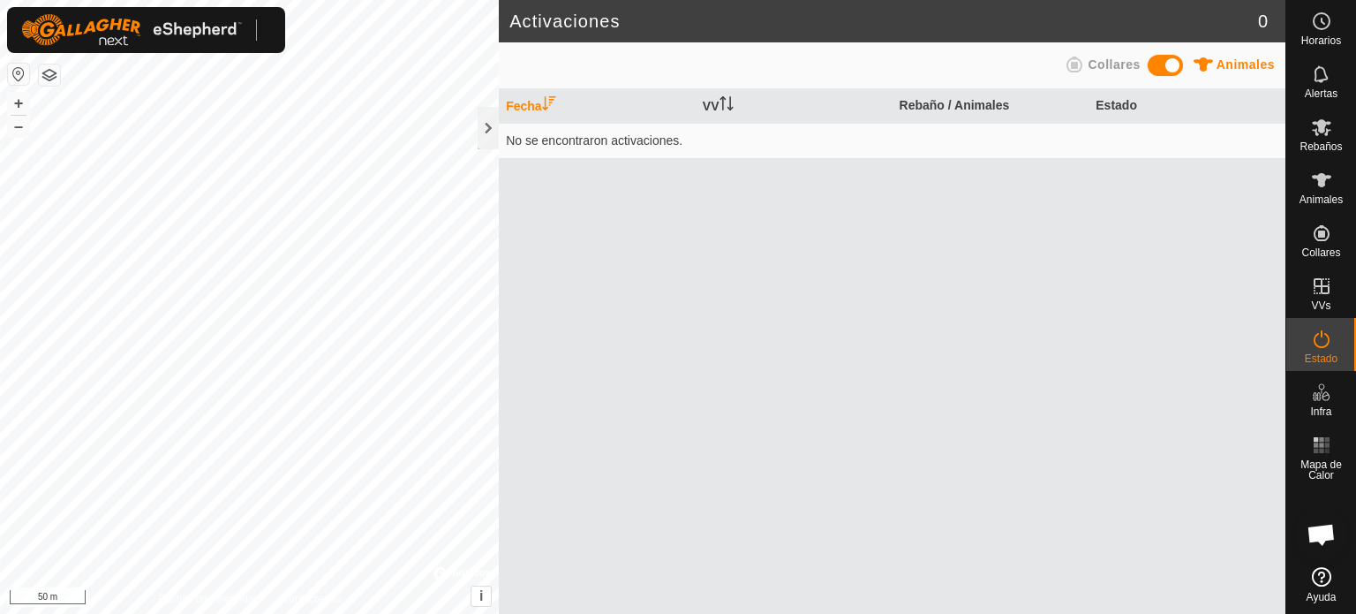
click at [499, 131] on td "No se encontraron activaciones." at bounding box center [892, 140] width 787 height 35
click at [490, 131] on div at bounding box center [488, 128] width 21 height 42
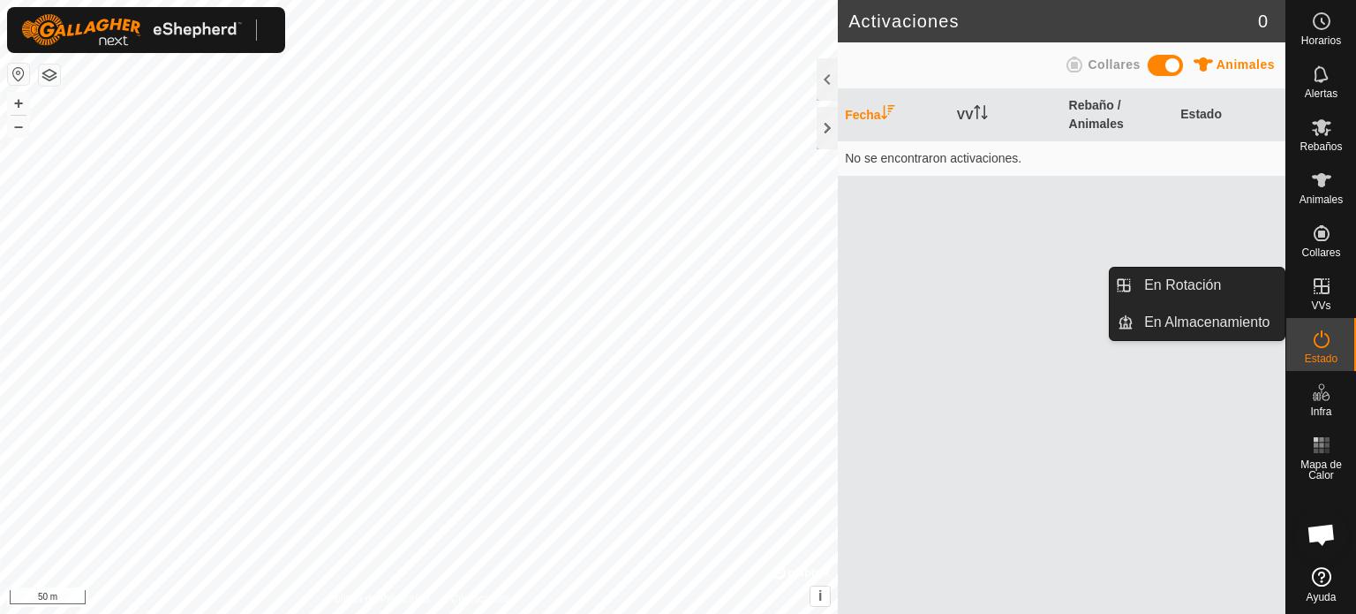
click at [1319, 293] on icon at bounding box center [1322, 286] width 16 height 16
click at [1168, 322] on link "En Almacenamiento" at bounding box center [1209, 322] width 151 height 35
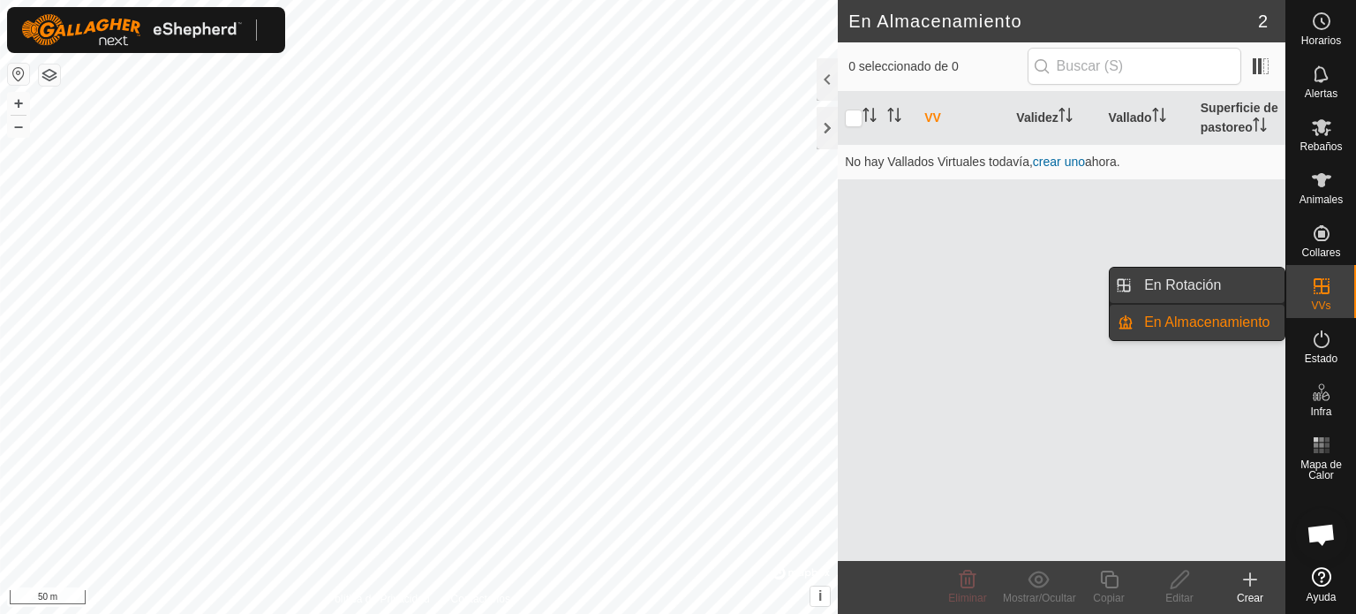
click at [1177, 287] on link "En Rotación" at bounding box center [1209, 285] width 151 height 35
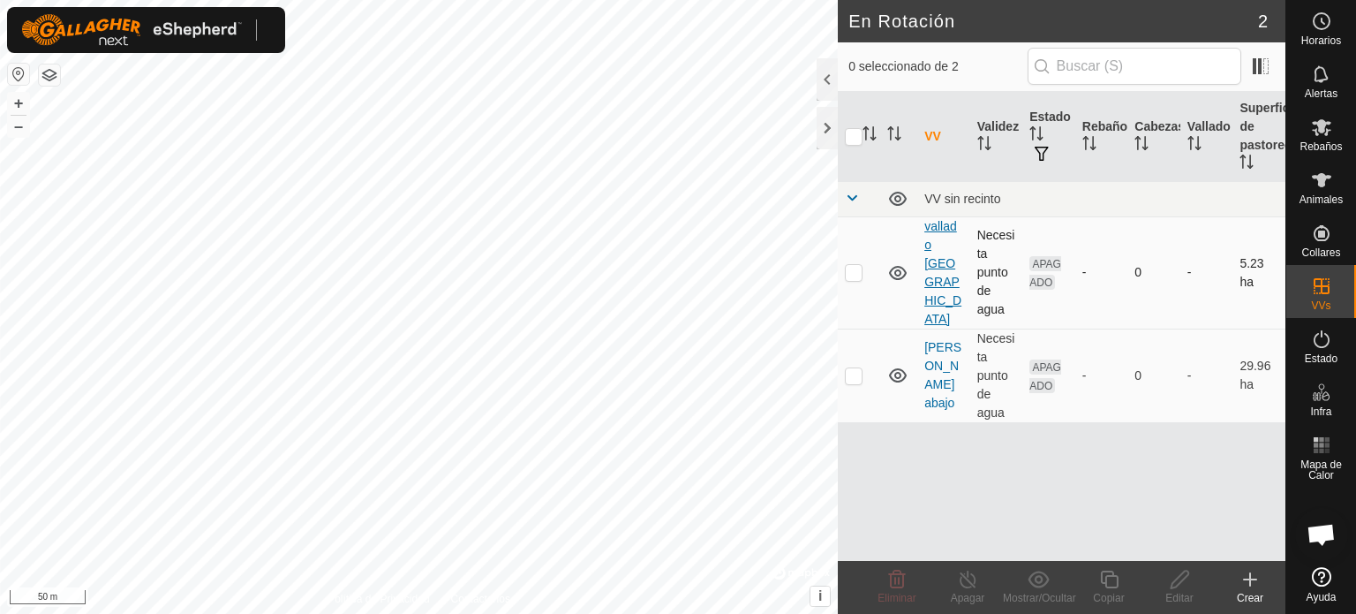
click at [940, 276] on link "vallado [GEOGRAPHIC_DATA]" at bounding box center [943, 272] width 37 height 107
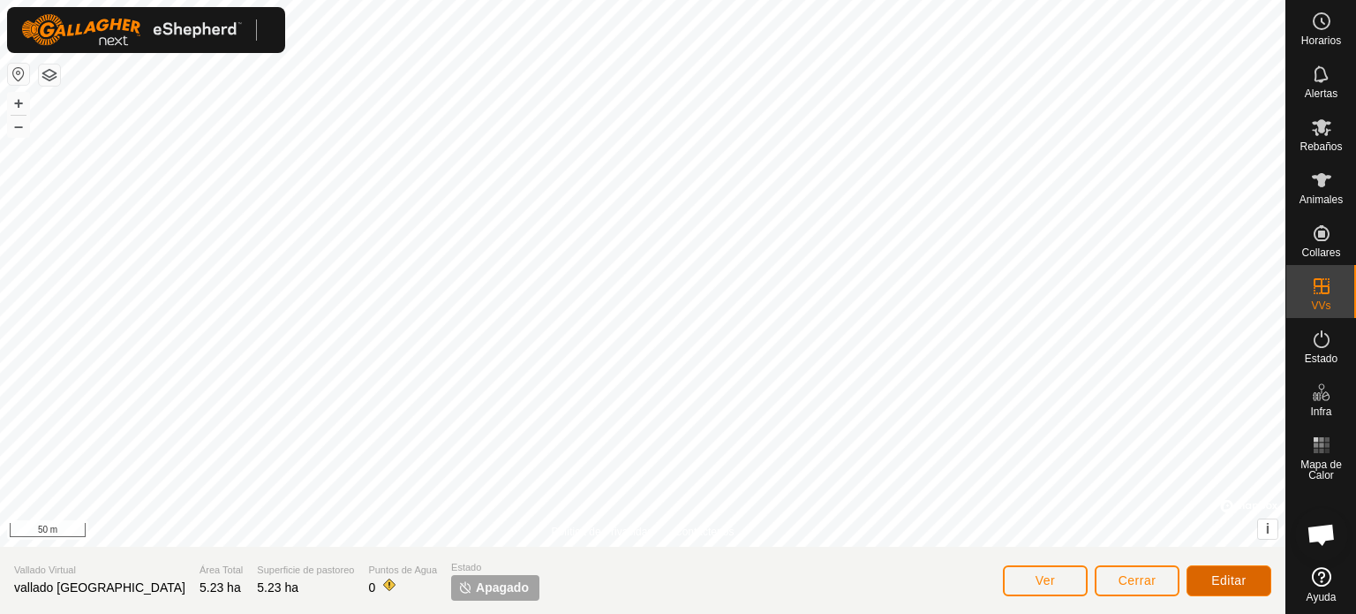
click at [1219, 578] on span "Editar" at bounding box center [1229, 580] width 35 height 14
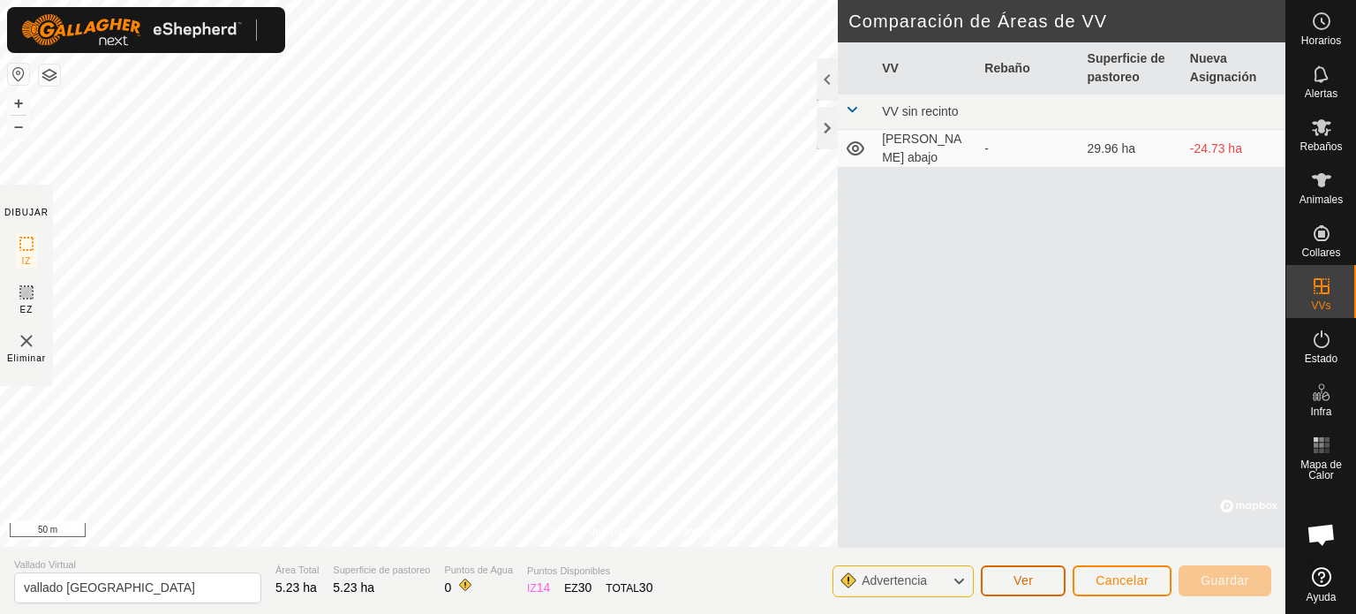
click at [1027, 573] on span "Ver" at bounding box center [1024, 580] width 20 height 14
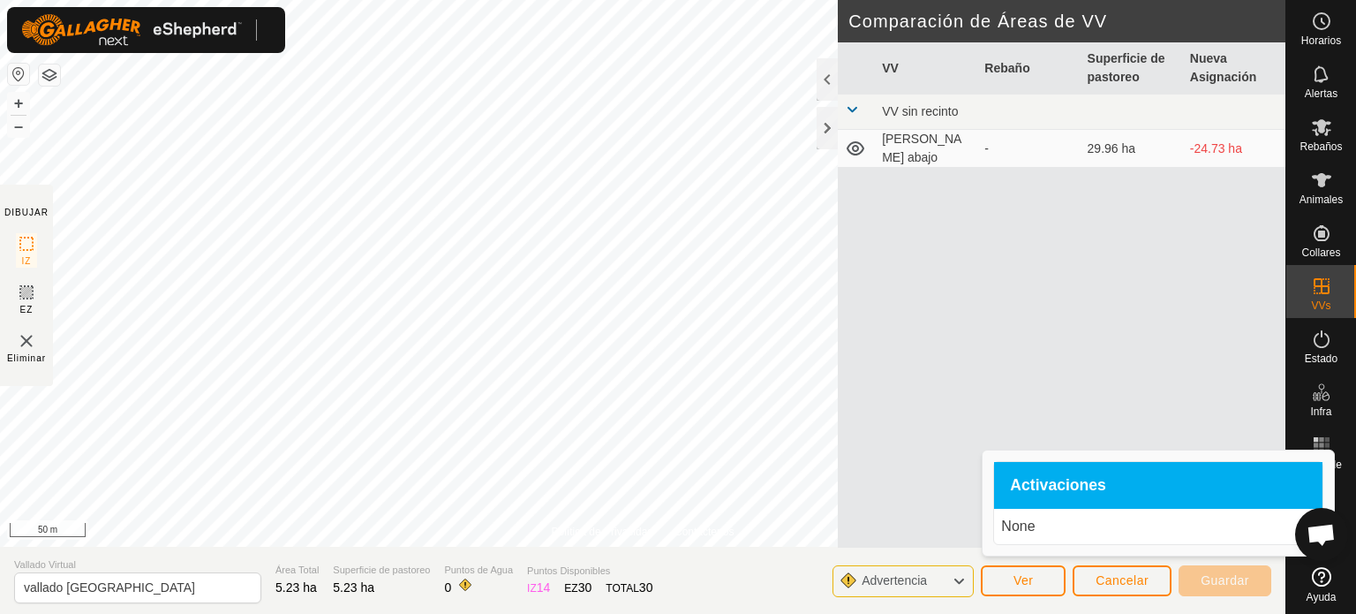
click at [1083, 491] on span "Activaciones" at bounding box center [1058, 486] width 96 height 16
click at [951, 578] on div "Advertencia" at bounding box center [903, 581] width 141 height 32
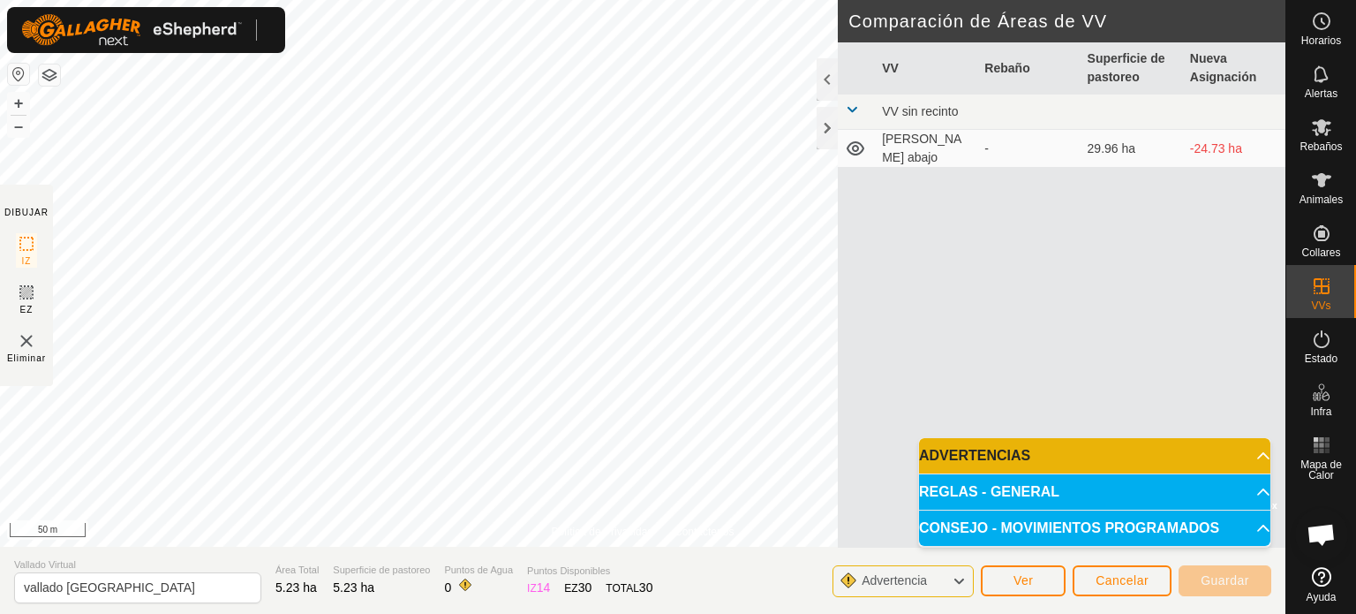
click at [986, 454] on p-accordion-header "ADVERTENCIAS" at bounding box center [1094, 455] width 351 height 35
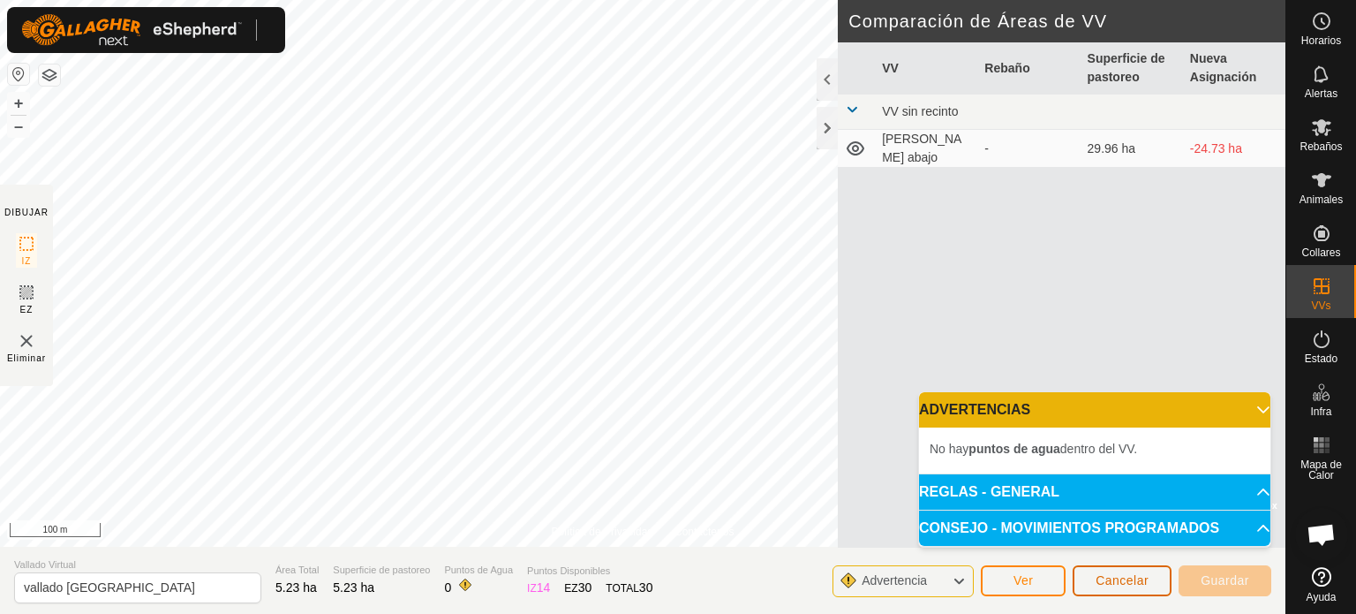
click at [1108, 585] on span "Cancelar" at bounding box center [1122, 580] width 53 height 14
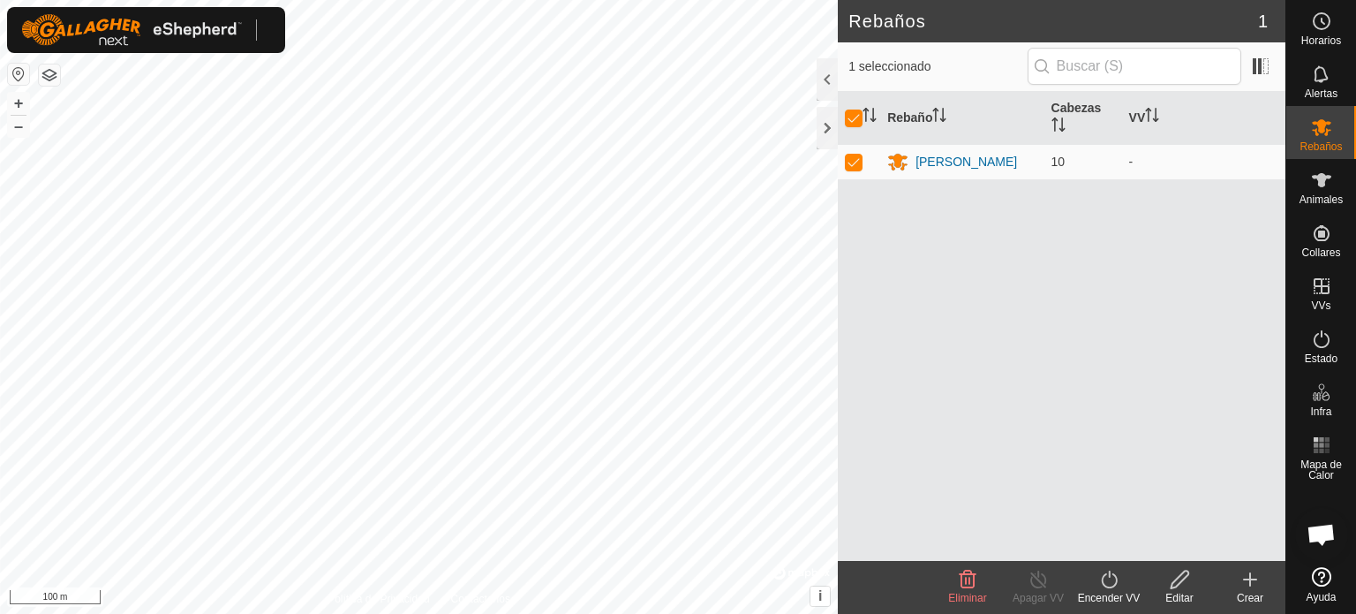
checkbox input "false"
checkbox input "true"
click at [1103, 594] on div "Encender VV" at bounding box center [1109, 598] width 71 height 16
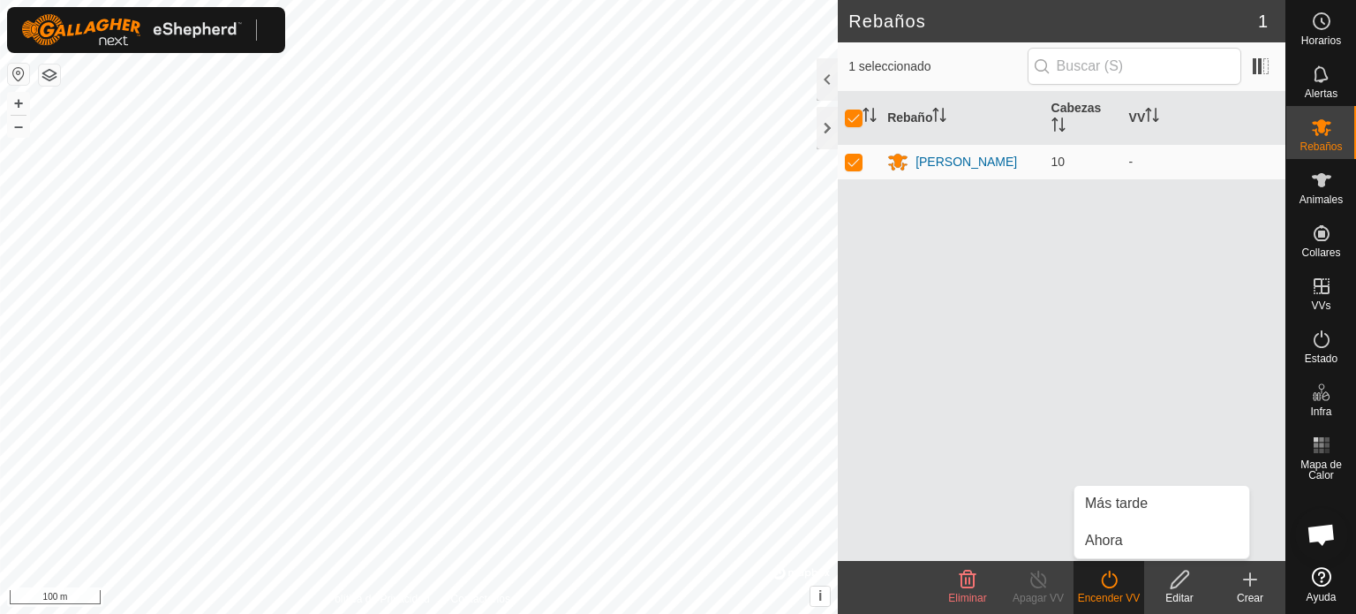
click at [1103, 594] on div "Encender VV" at bounding box center [1109, 598] width 71 height 16
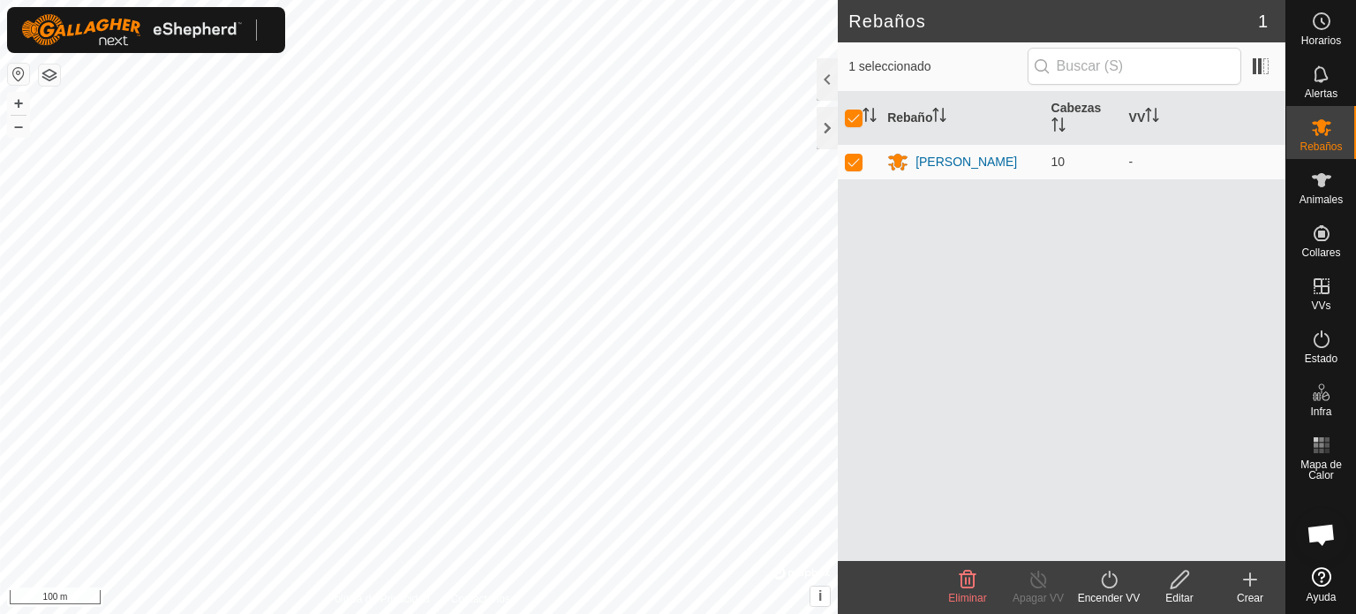
click at [1184, 582] on icon at bounding box center [1180, 579] width 22 height 21
